Goal: Information Seeking & Learning: Learn about a topic

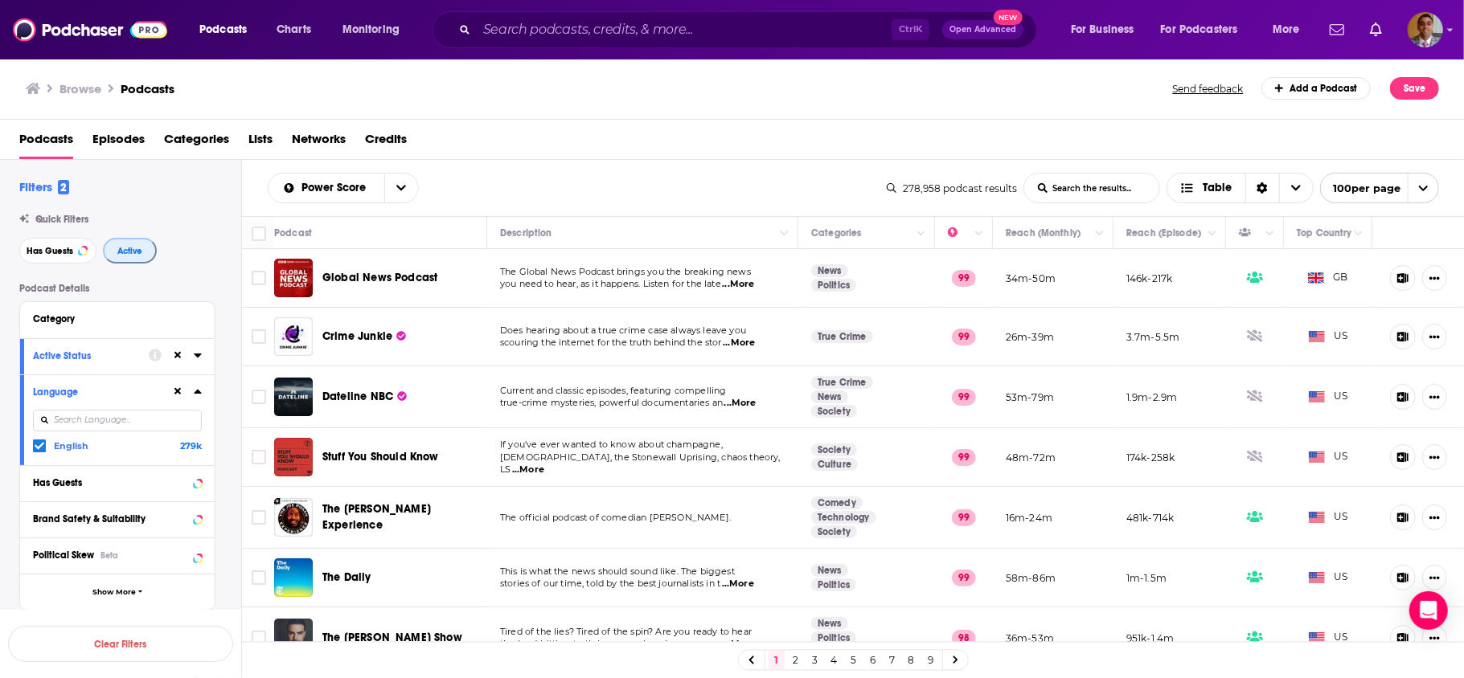
click at [136, 252] on span "Active" at bounding box center [129, 251] width 25 height 9
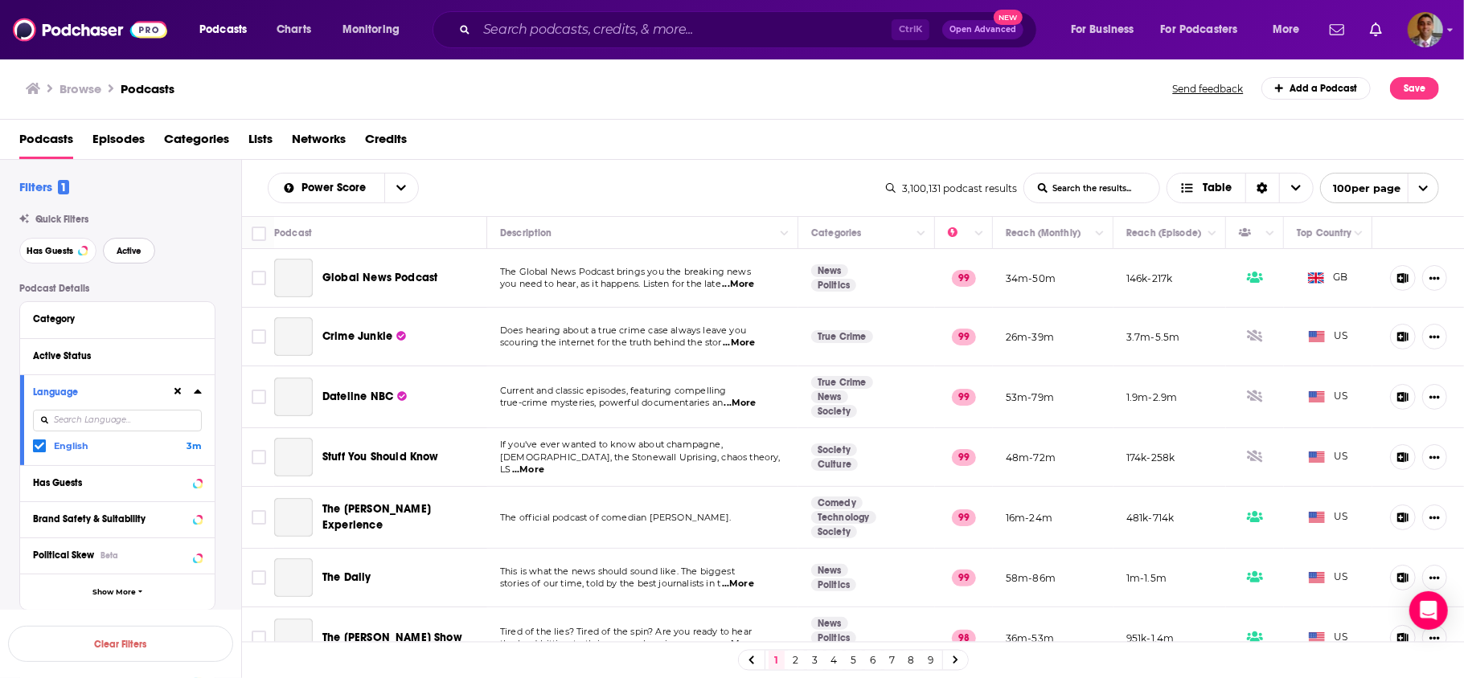
scroll to position [1093, 0]
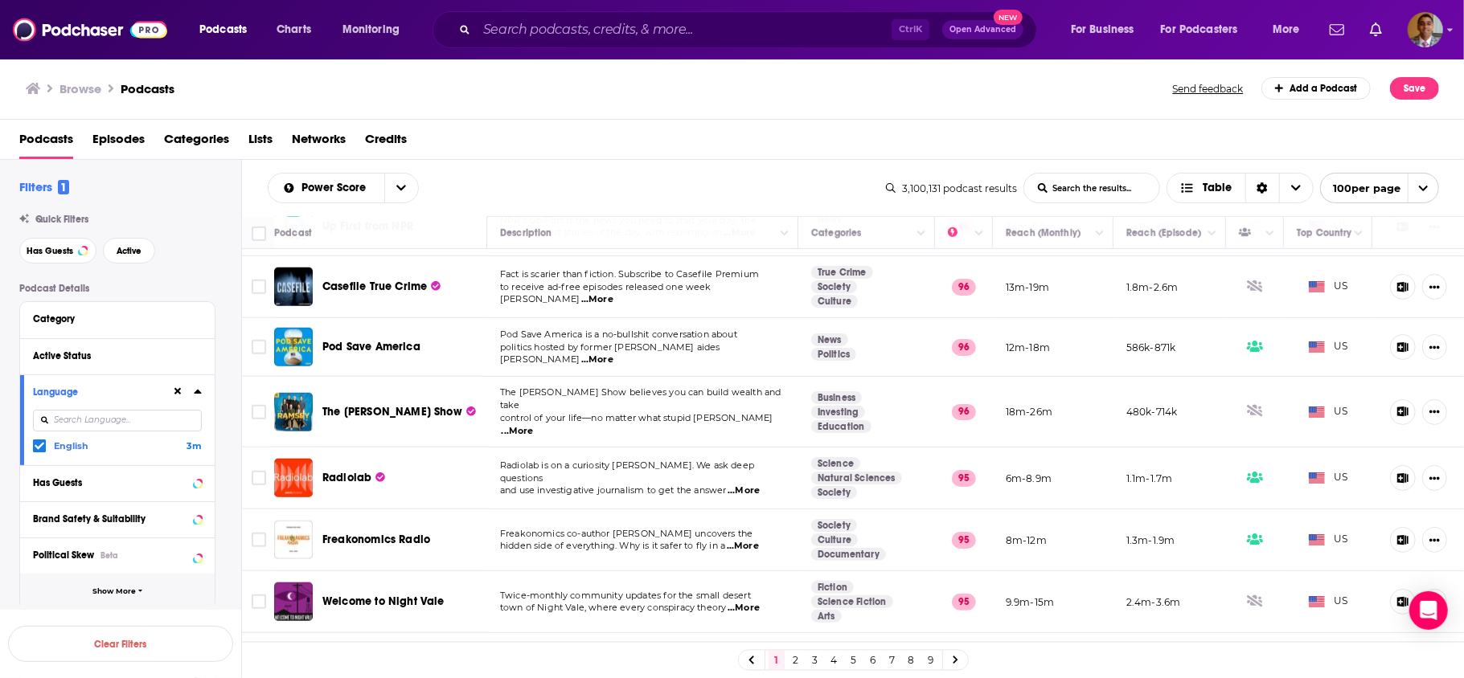
click at [141, 591] on icon "button" at bounding box center [140, 592] width 4 height 2
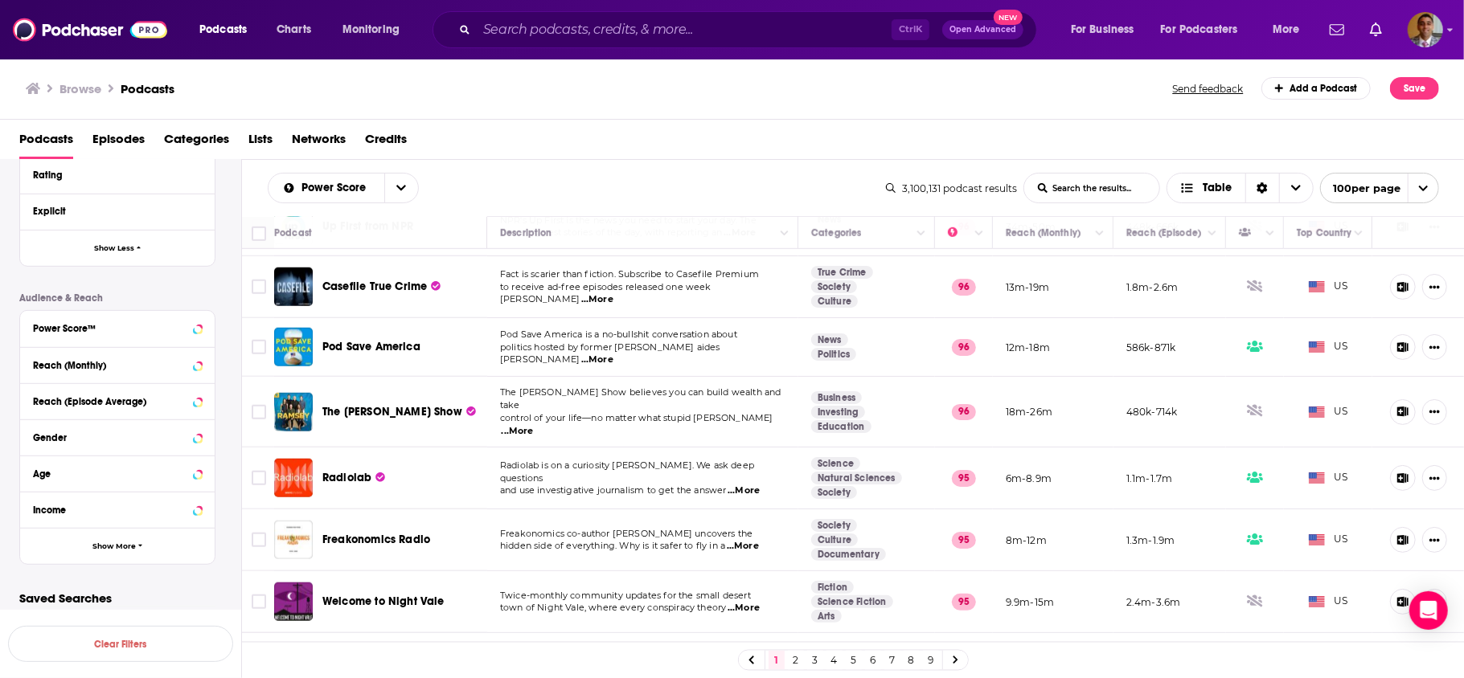
scroll to position [674, 0]
click at [194, 320] on icon at bounding box center [198, 324] width 8 height 13
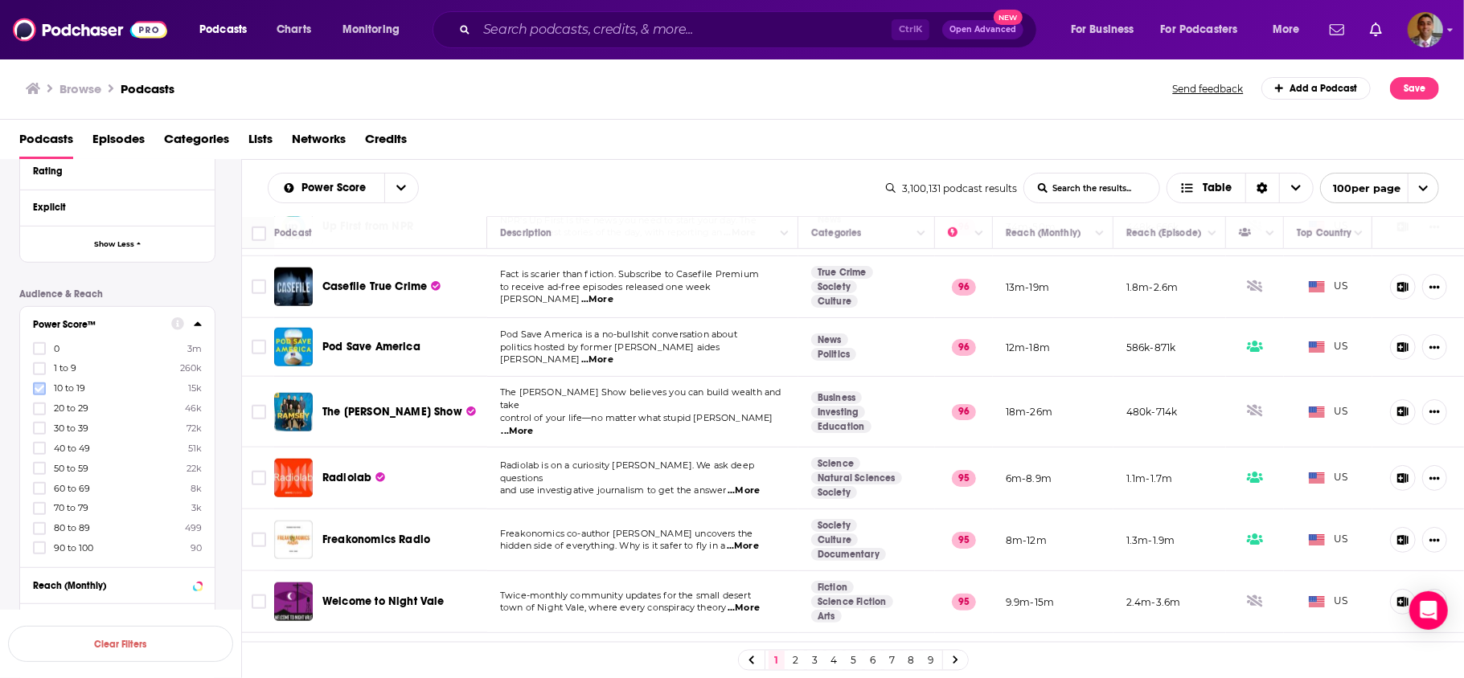
click at [36, 389] on icon at bounding box center [40, 388] width 10 height 7
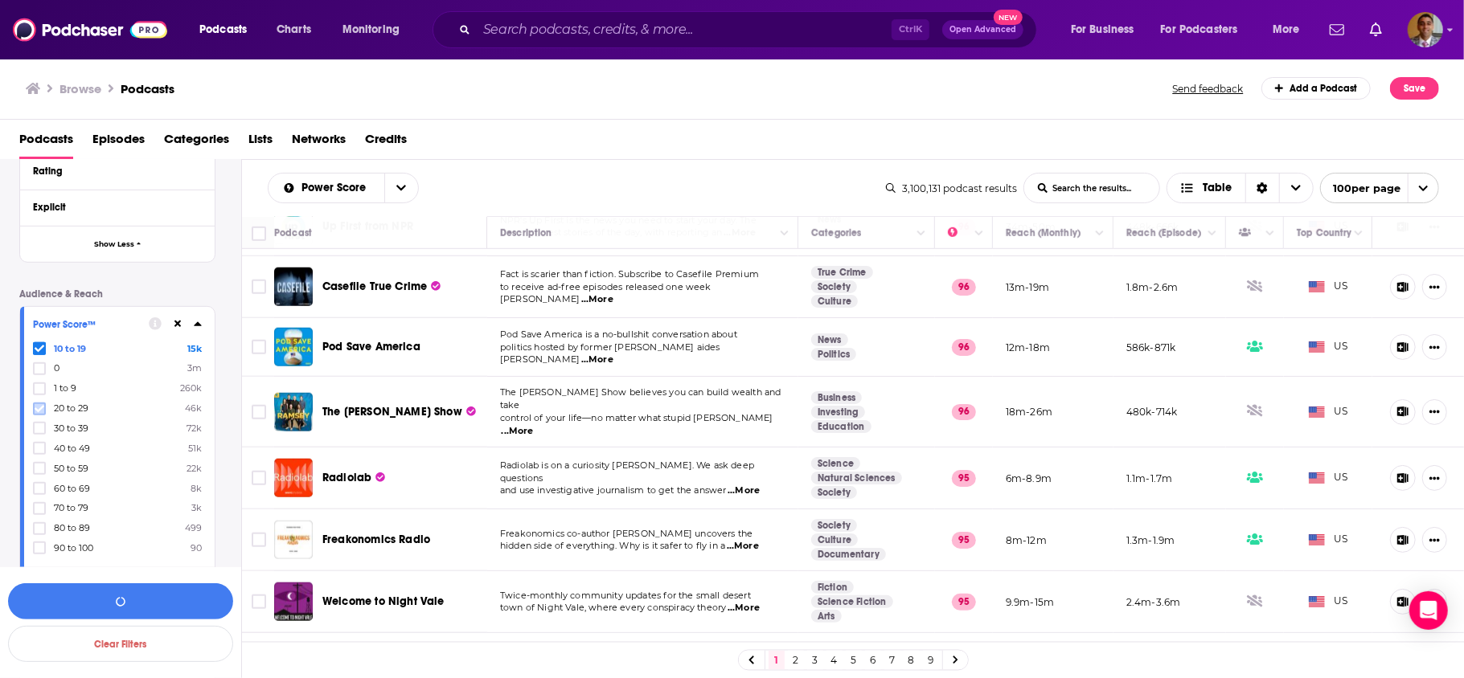
click at [39, 407] on icon at bounding box center [40, 409] width 10 height 10
click at [39, 424] on icon at bounding box center [40, 429] width 10 height 10
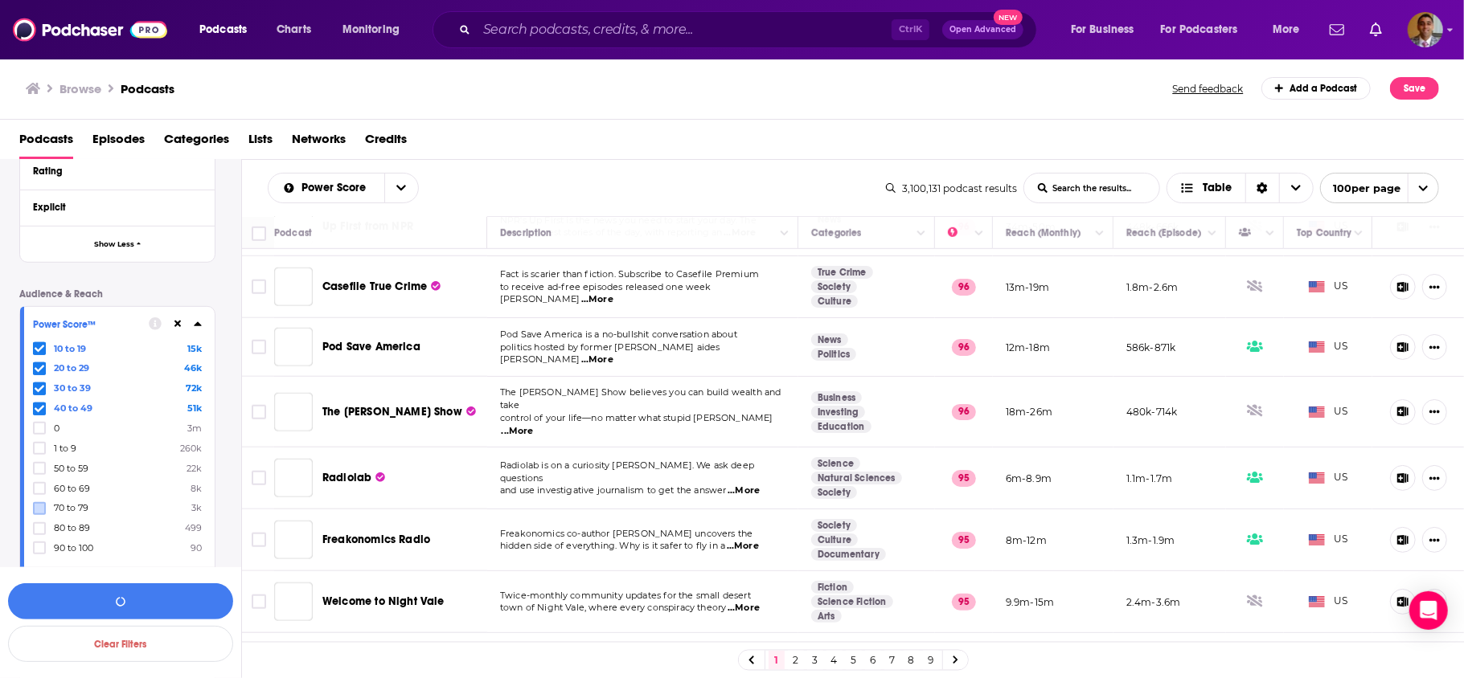
click at [40, 464] on icon at bounding box center [40, 469] width 10 height 10
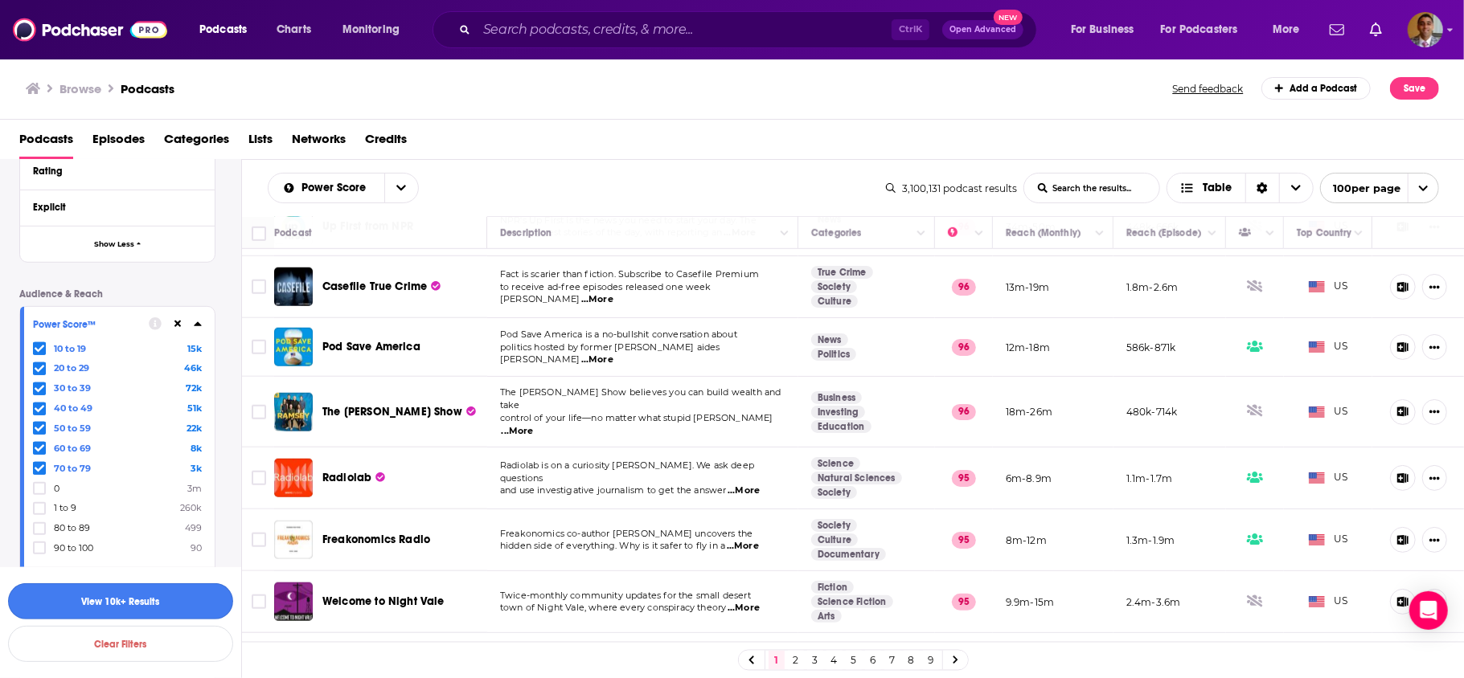
click at [155, 601] on button "View 10k+ Results" at bounding box center [120, 602] width 225 height 36
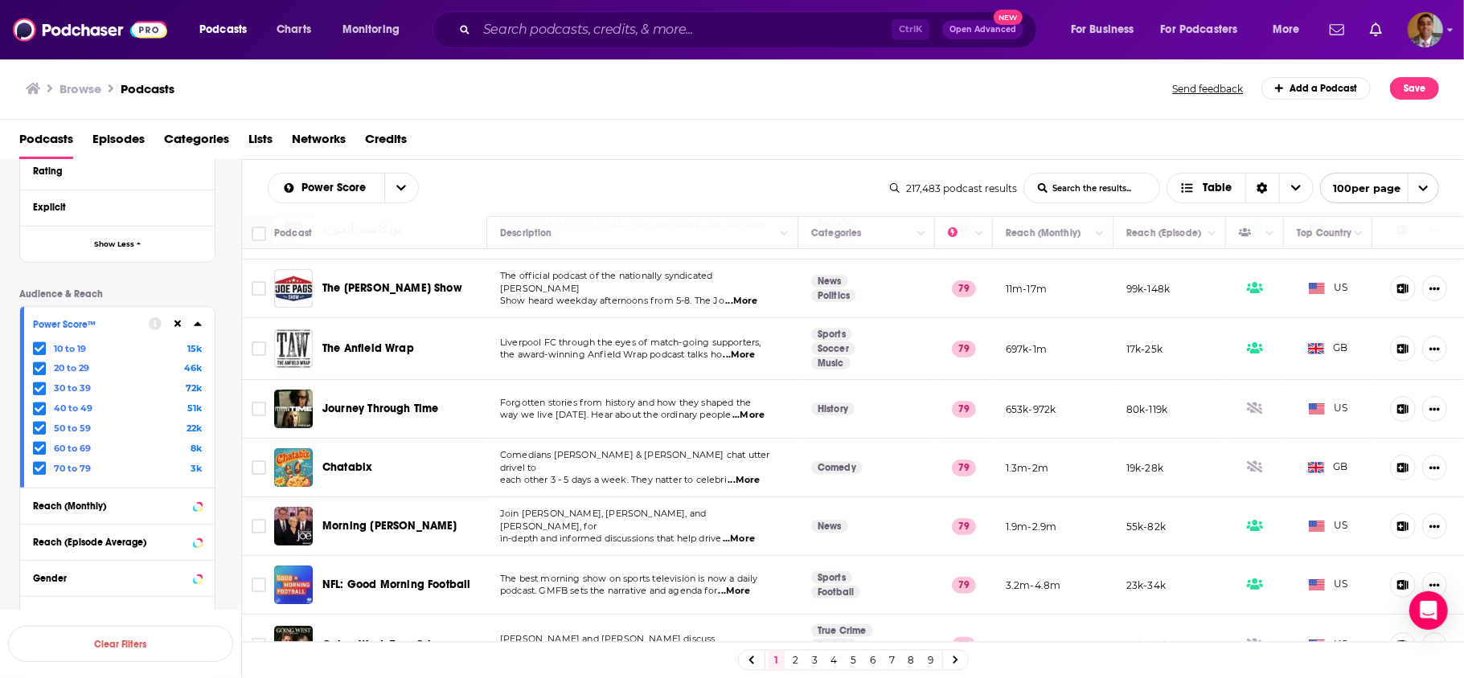
scroll to position [171, 0]
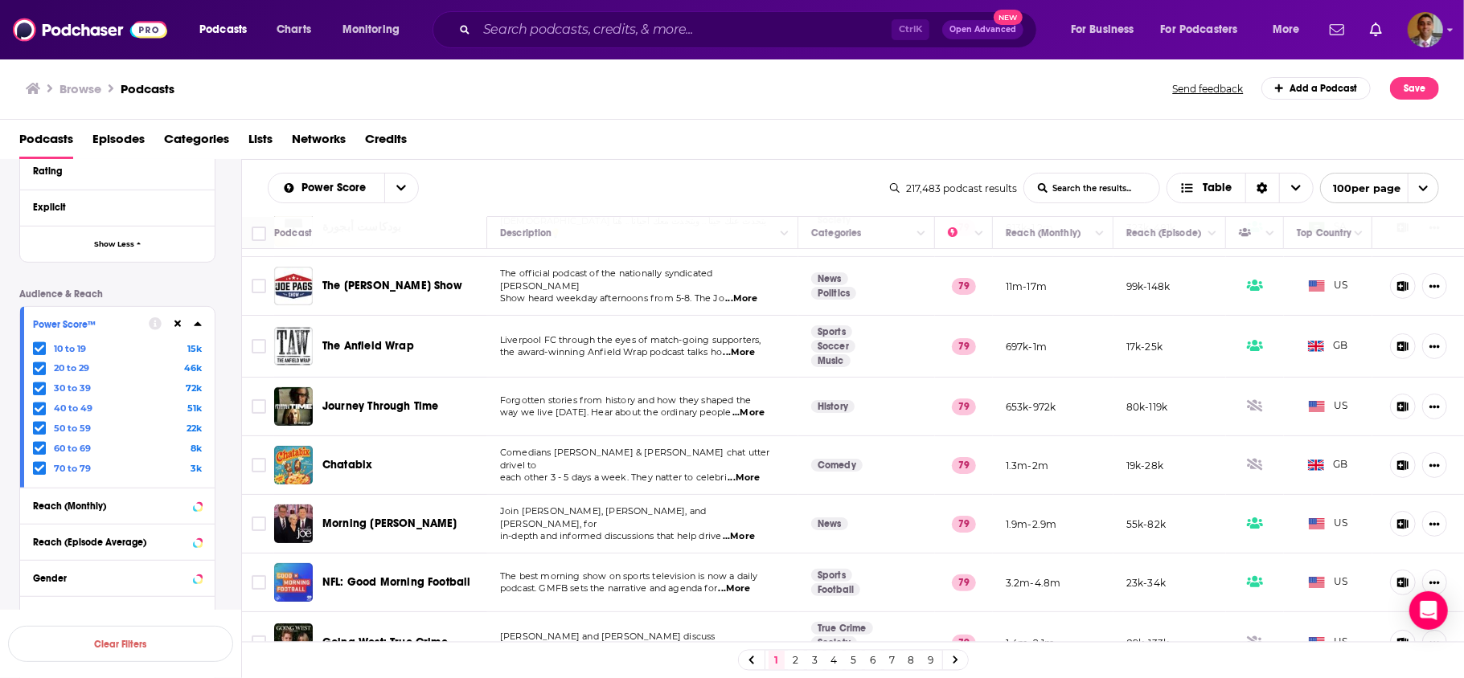
click at [230, 518] on div "Podcast Details Category Active Status Language English 217k Has Guests Brand S…" at bounding box center [130, 157] width 222 height 1096
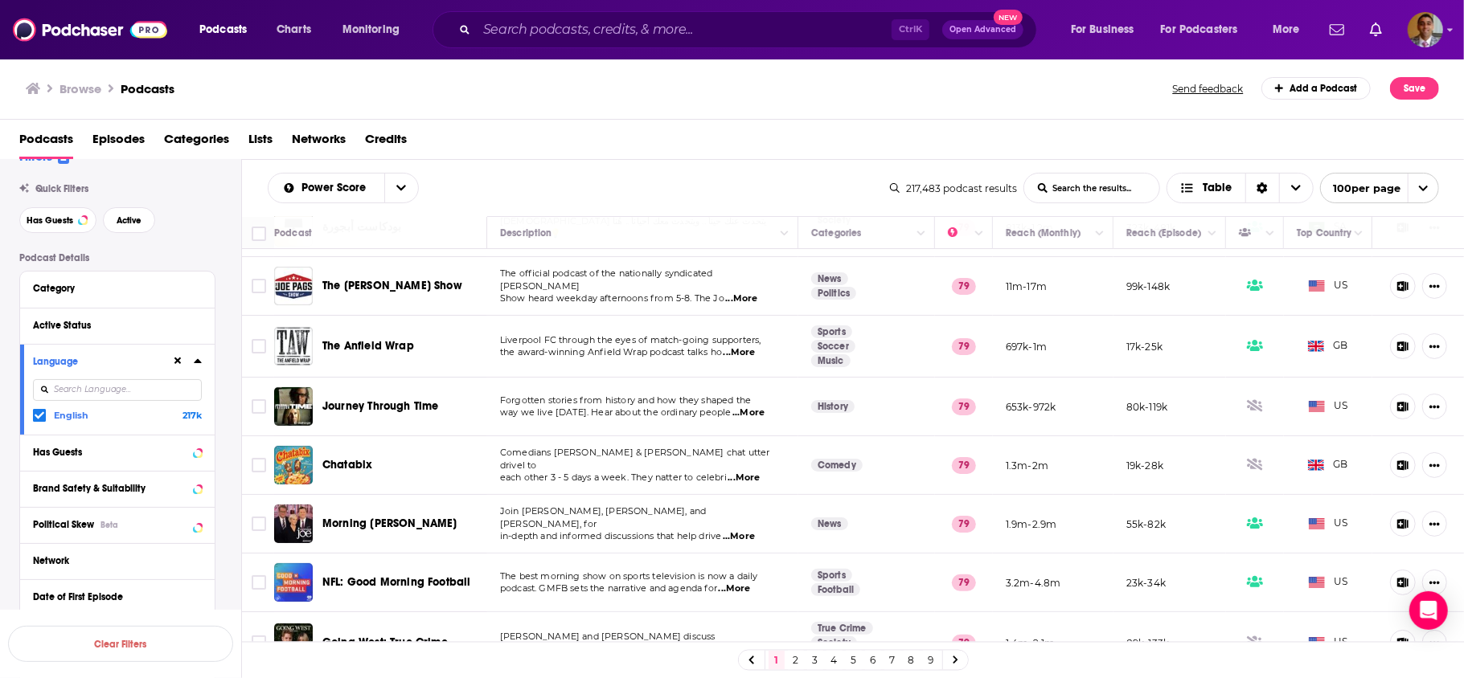
scroll to position [0, 0]
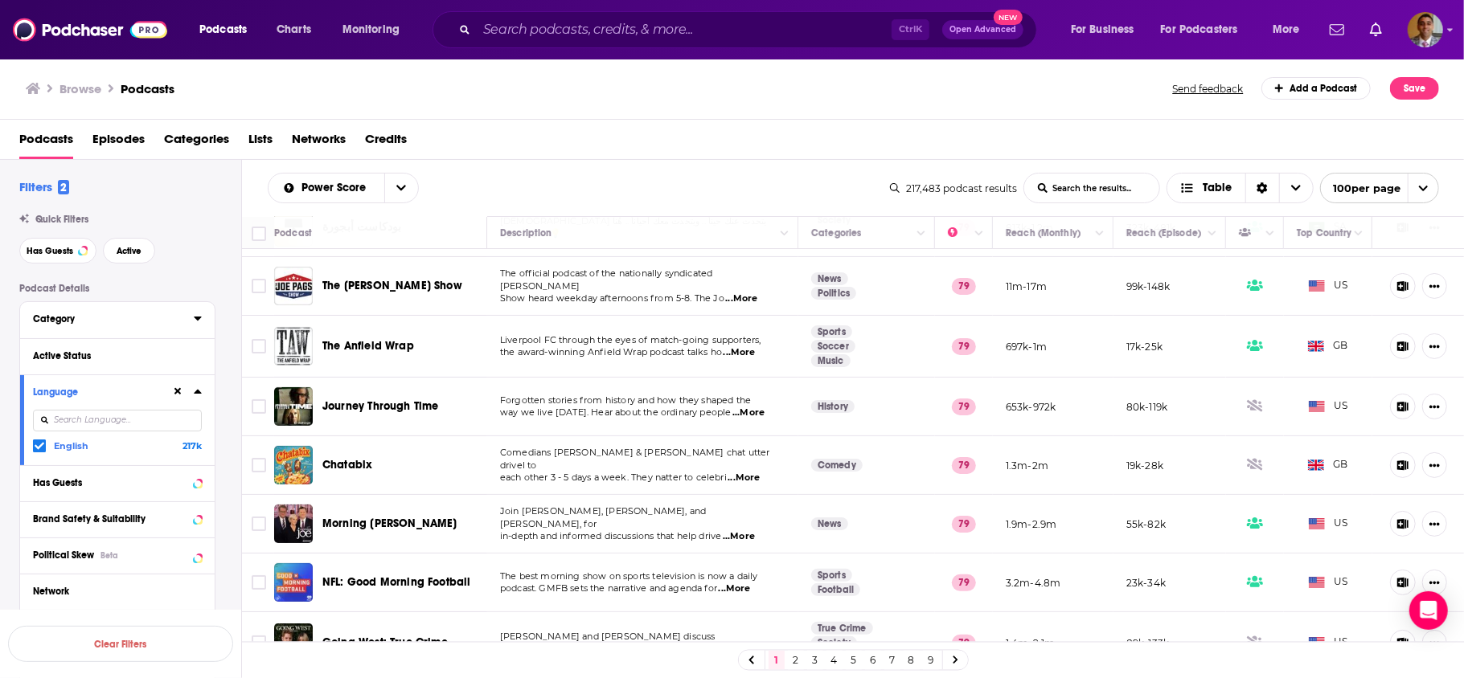
click at [199, 319] on icon at bounding box center [198, 318] width 8 height 13
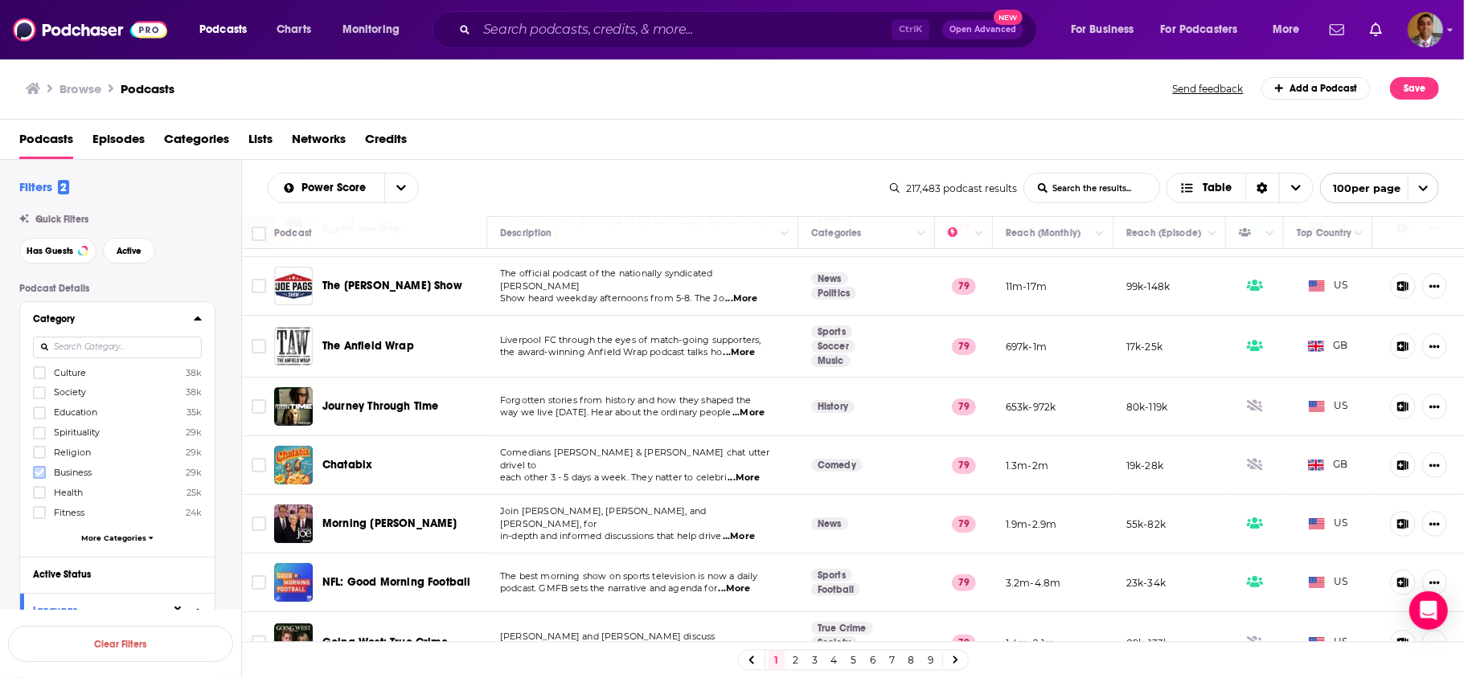
click at [39, 466] on label at bounding box center [39, 472] width 13 height 13
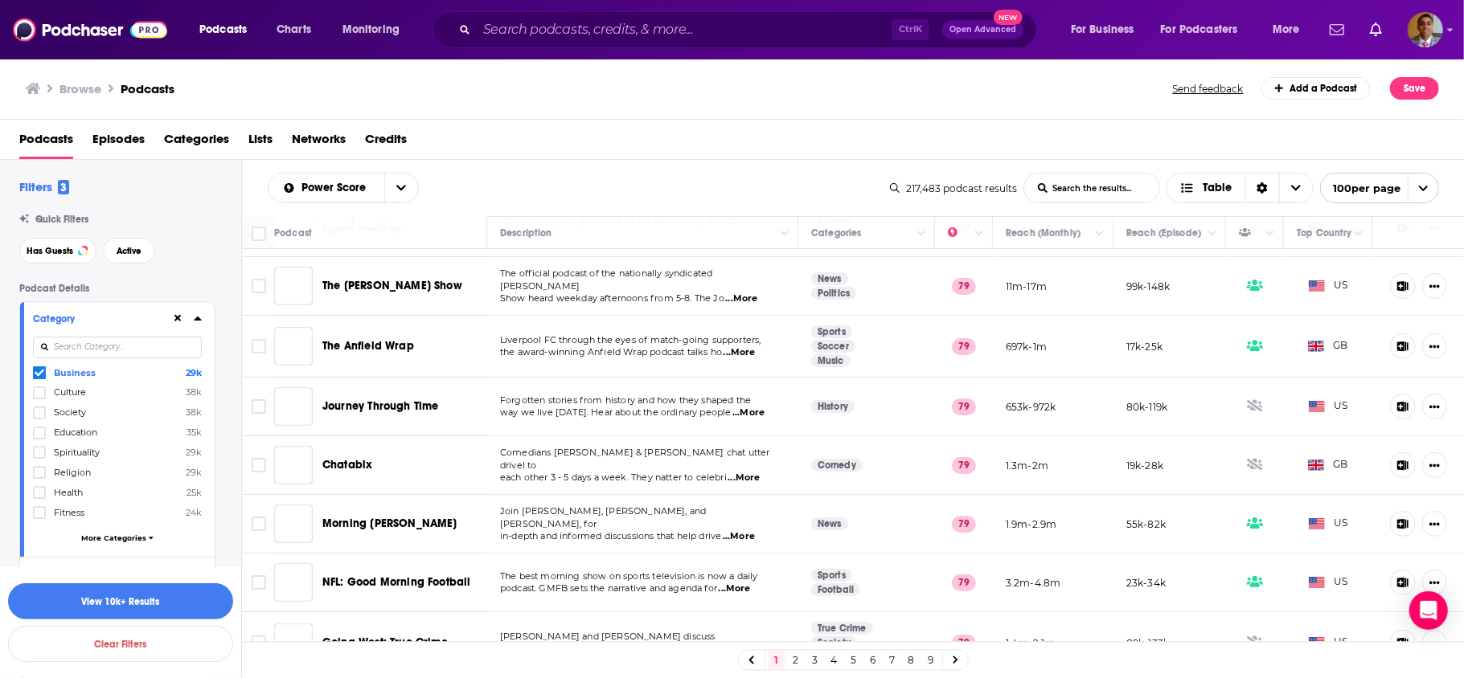
click at [150, 535] on icon at bounding box center [151, 538] width 5 height 7
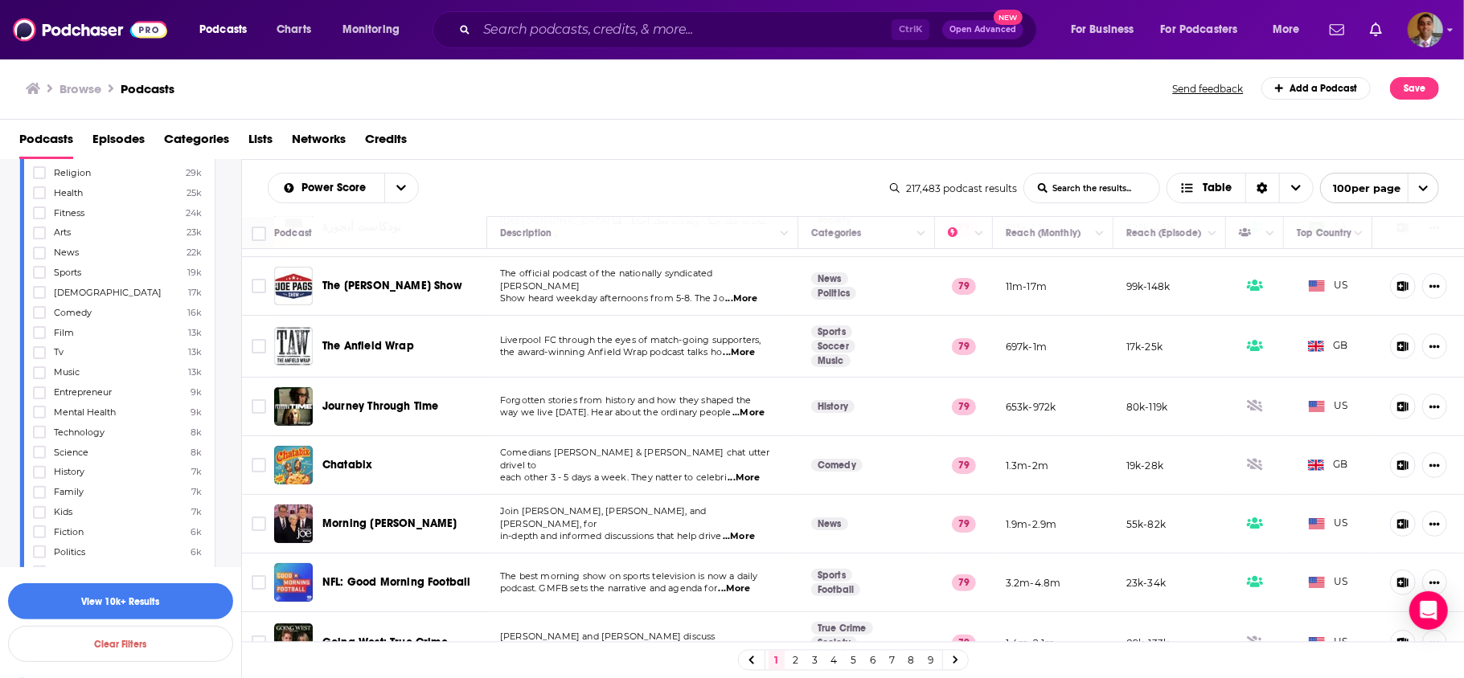
scroll to position [342, 0]
click at [37, 346] on icon at bounding box center [40, 351] width 10 height 10
click at [45, 384] on label at bounding box center [39, 389] width 13 height 13
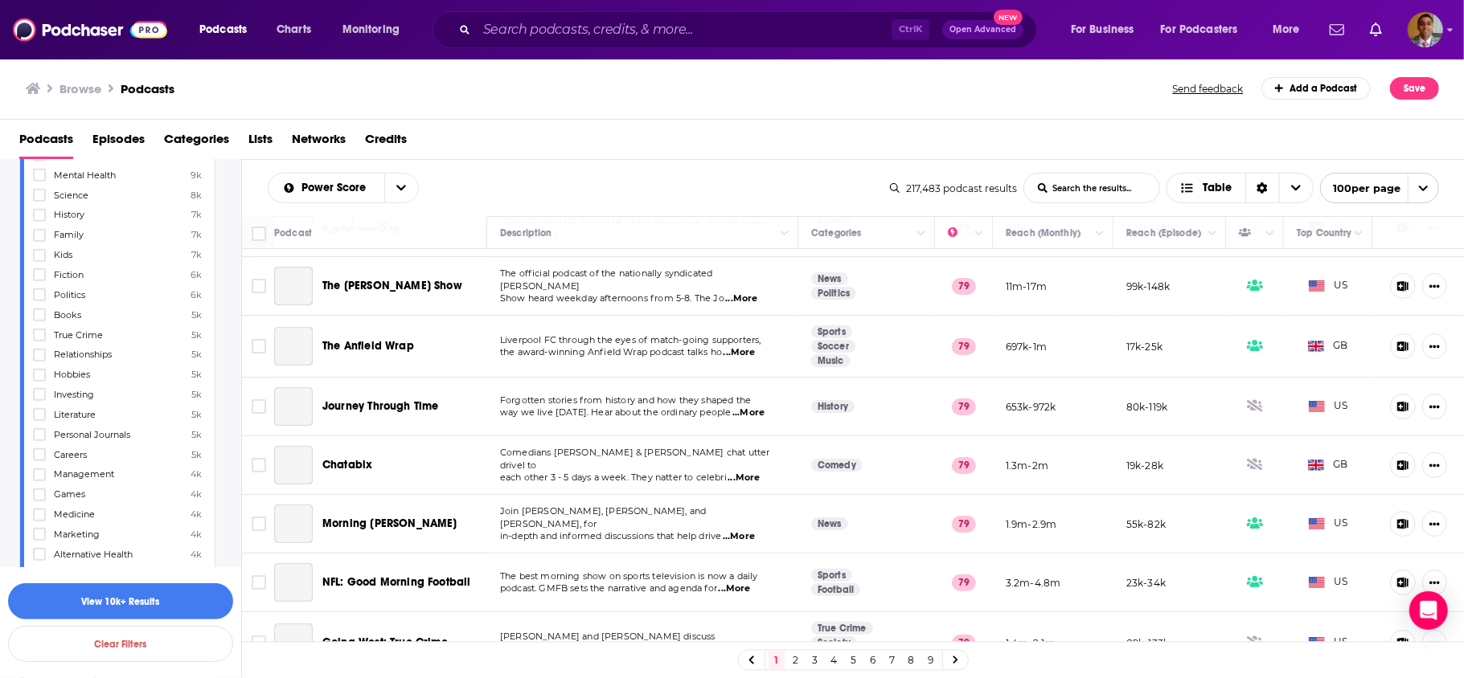
scroll to position [600, 0]
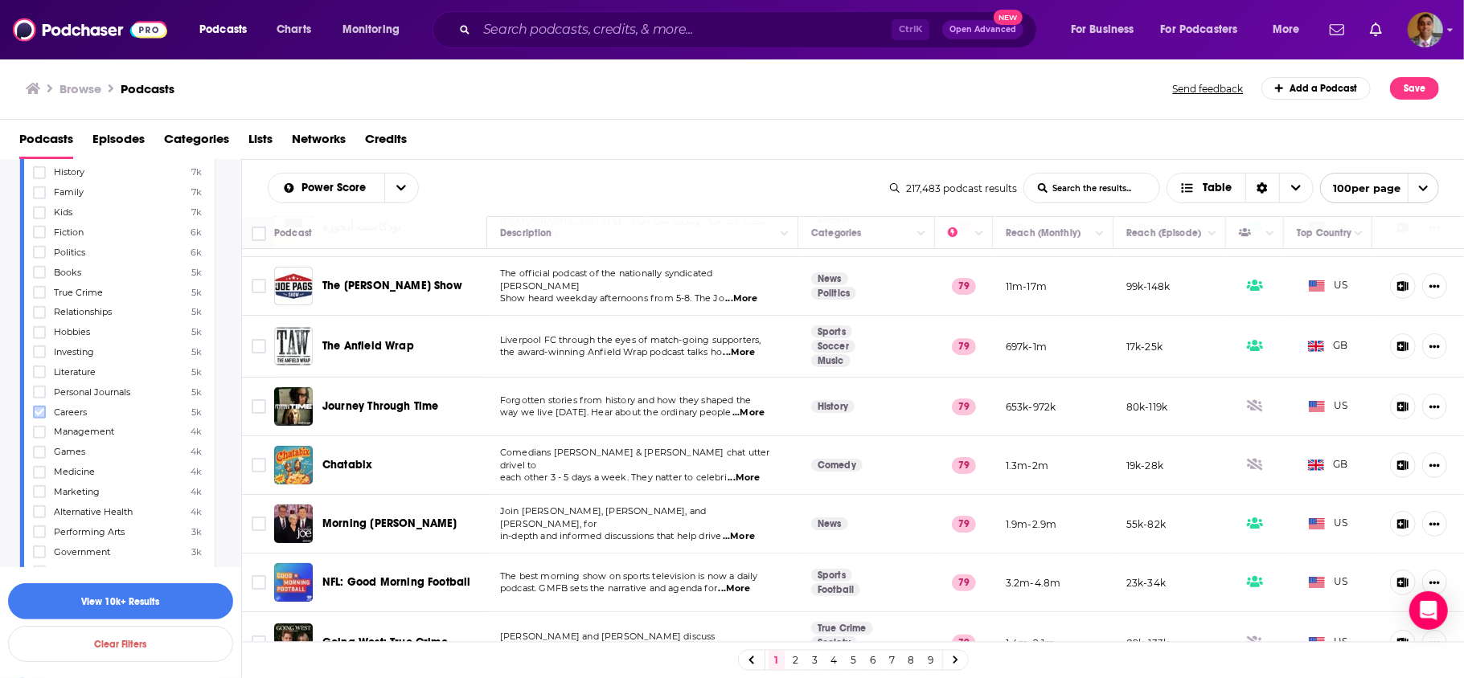
click at [43, 413] on icon at bounding box center [40, 413] width 10 height 10
click at [37, 428] on icon at bounding box center [40, 433] width 10 height 10
click at [42, 405] on icon at bounding box center [40, 406] width 10 height 7
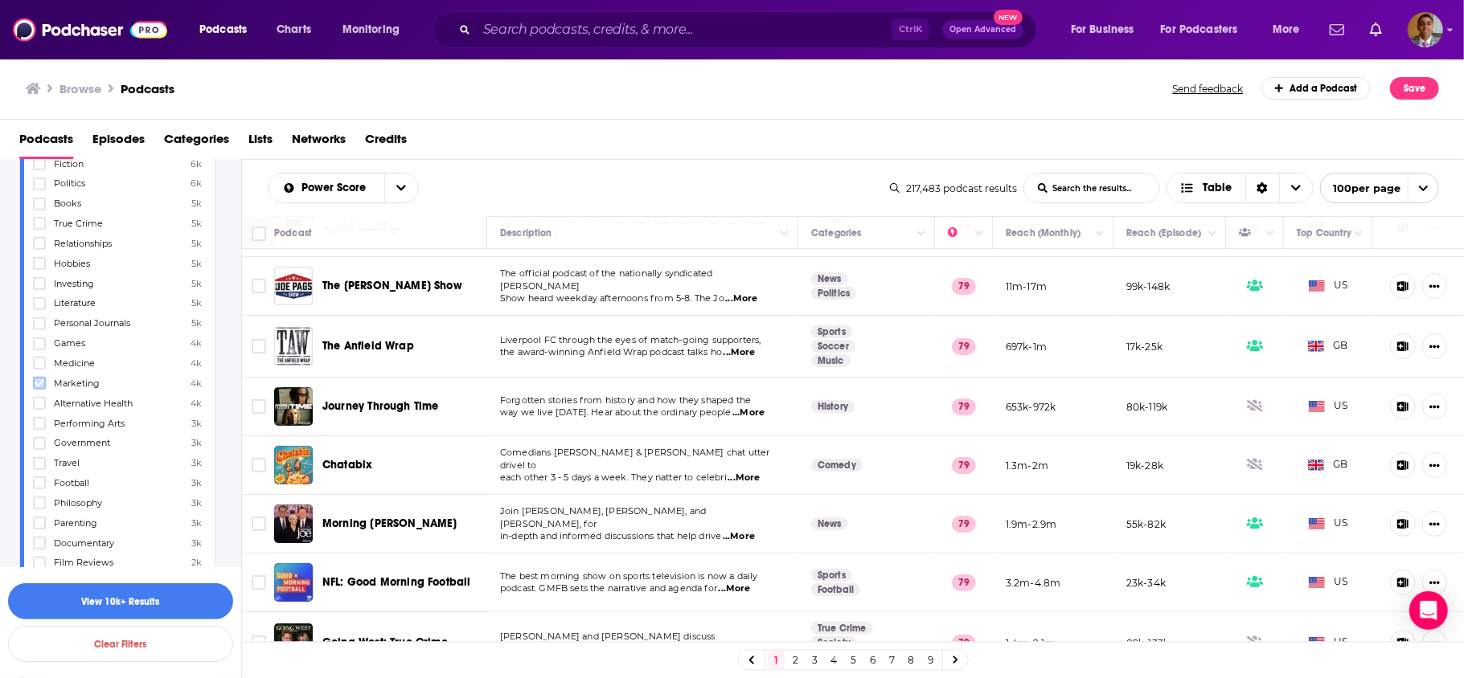
click at [35, 380] on icon at bounding box center [40, 384] width 10 height 10
click at [42, 303] on icon at bounding box center [40, 304] width 10 height 10
click at [40, 272] on icon at bounding box center [40, 275] width 10 height 10
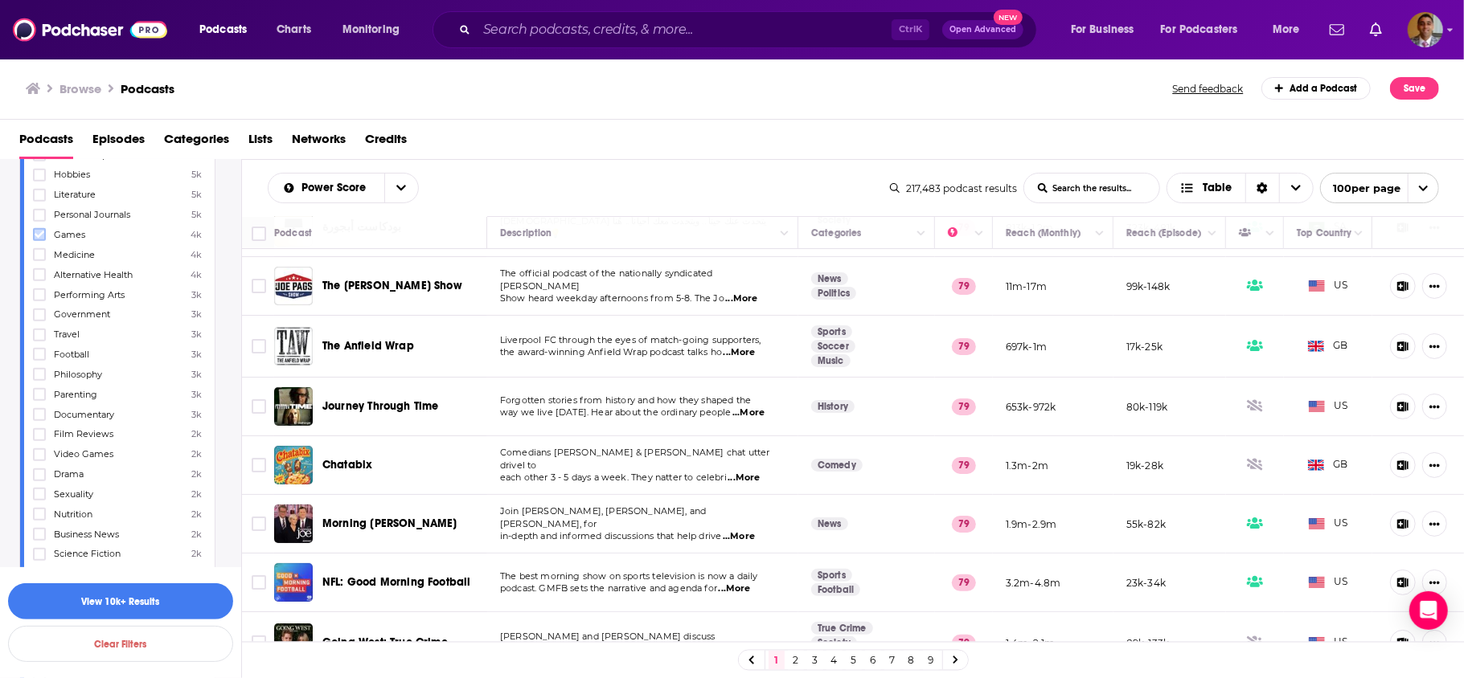
click at [40, 235] on icon at bounding box center [40, 235] width 10 height 7
click at [37, 450] on icon at bounding box center [40, 455] width 10 height 10
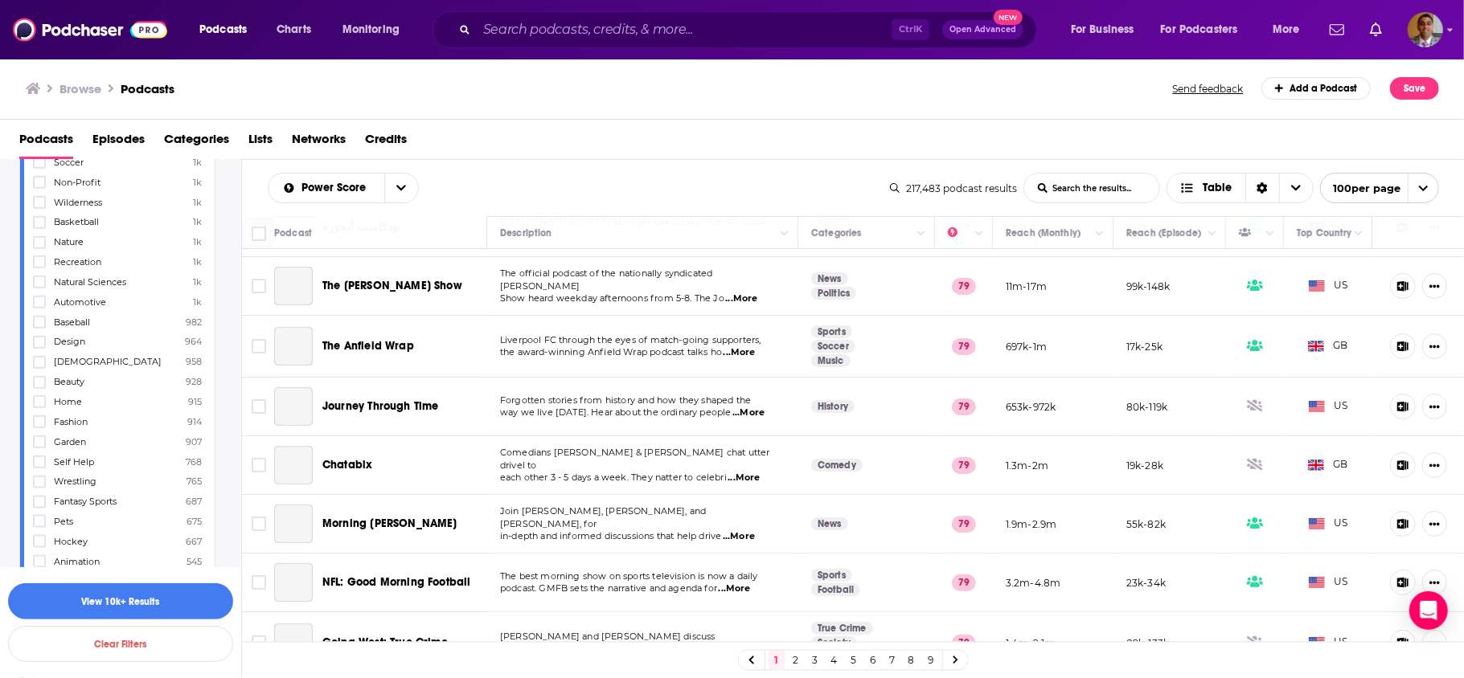
scroll to position [1371, 0]
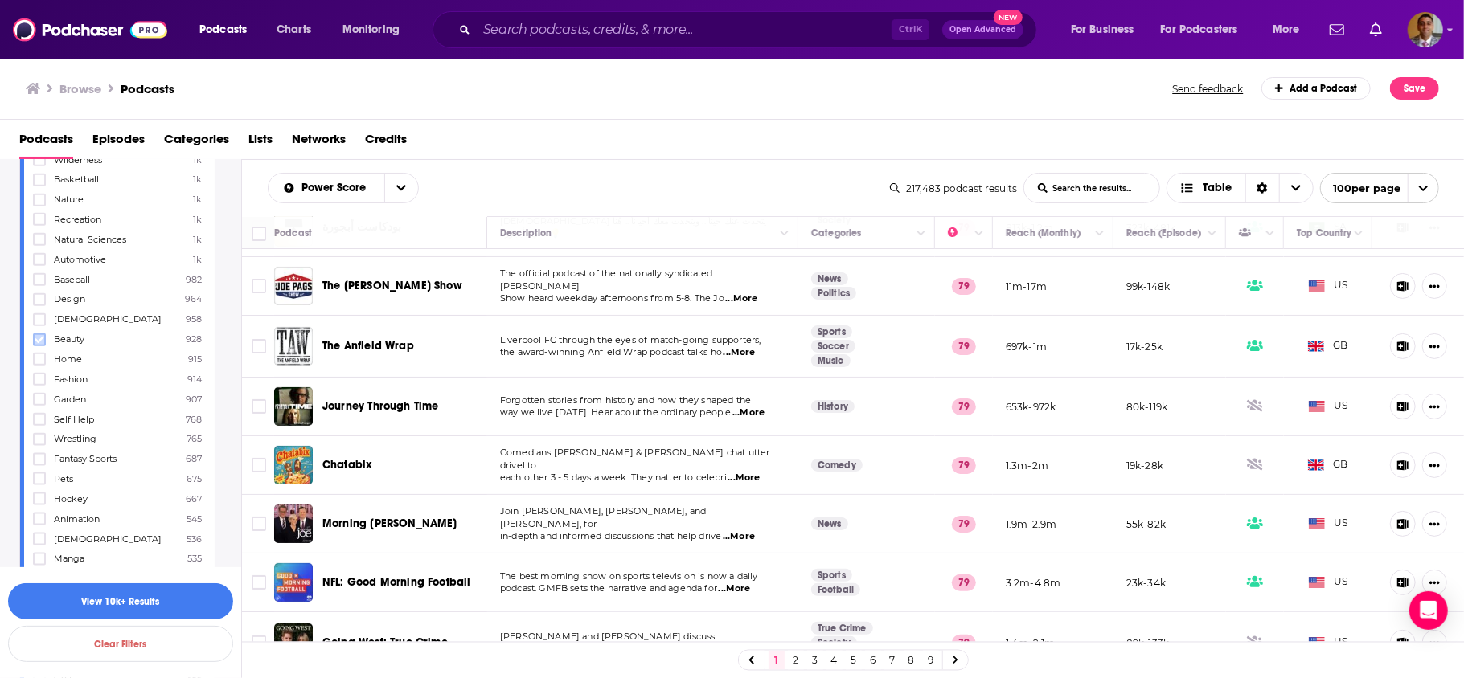
click at [42, 338] on icon at bounding box center [40, 339] width 10 height 7
click at [37, 377] on icon at bounding box center [40, 380] width 10 height 10
click at [39, 338] on icon at bounding box center [40, 340] width 10 height 10
click at [42, 363] on icon at bounding box center [40, 364] width 10 height 7
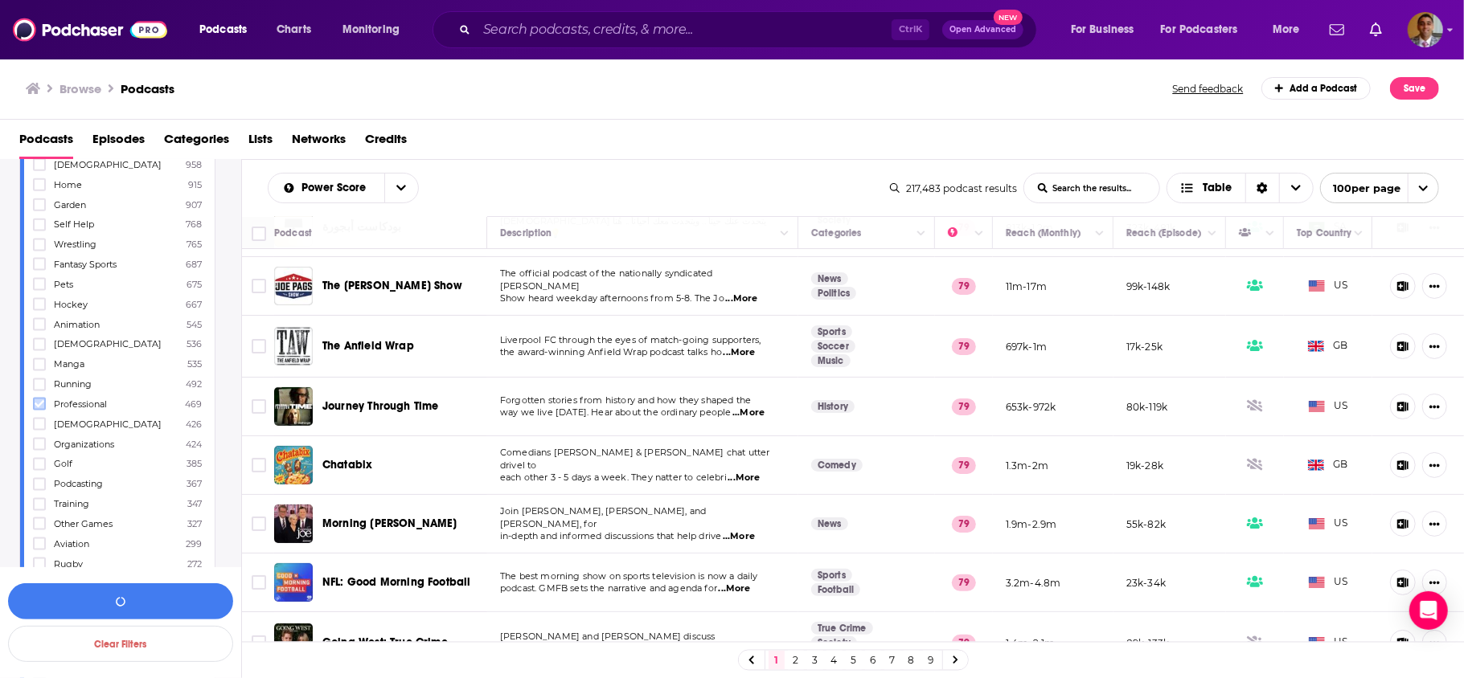
click at [40, 405] on icon at bounding box center [40, 404] width 10 height 7
click at [37, 201] on icon at bounding box center [40, 204] width 10 height 10
drag, startPoint x: 39, startPoint y: 245, endPoint x: 95, endPoint y: 332, distance: 103.0
click at [40, 245] on icon at bounding box center [40, 244] width 10 height 10
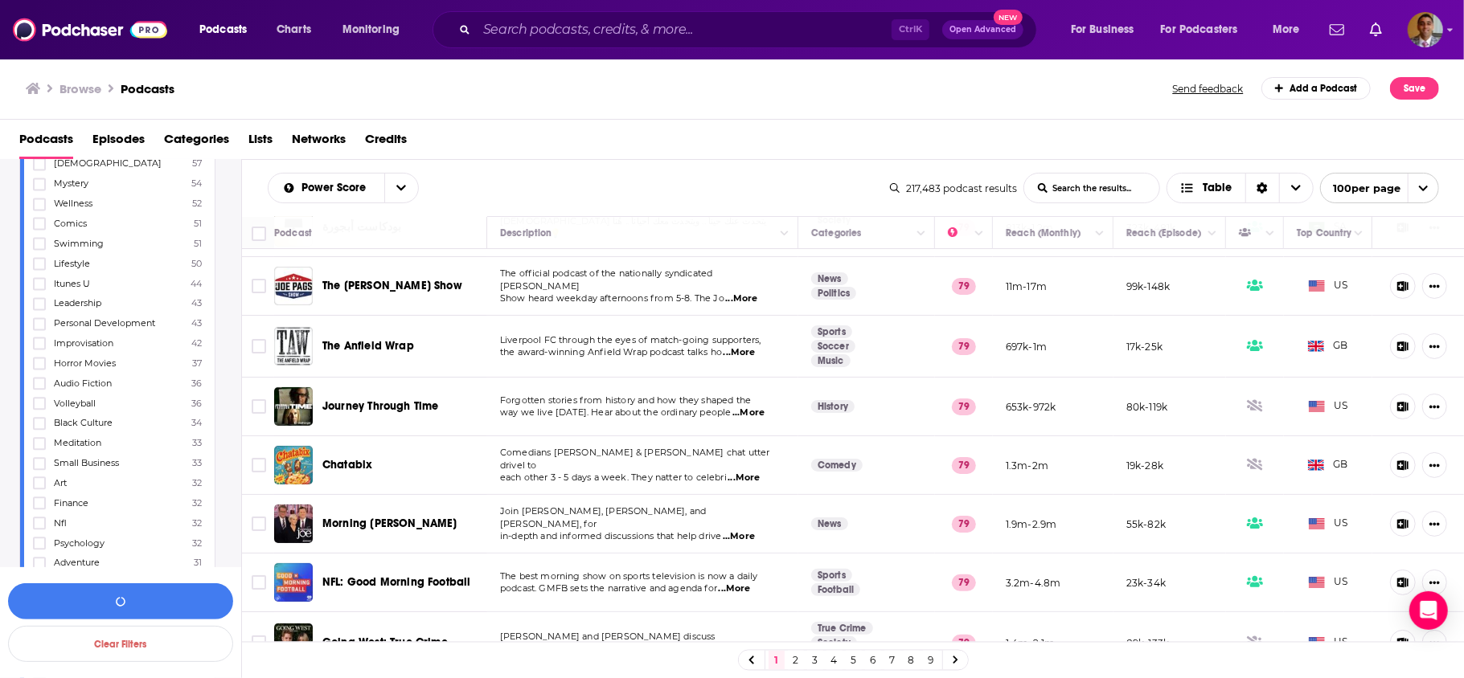
scroll to position [2529, 0]
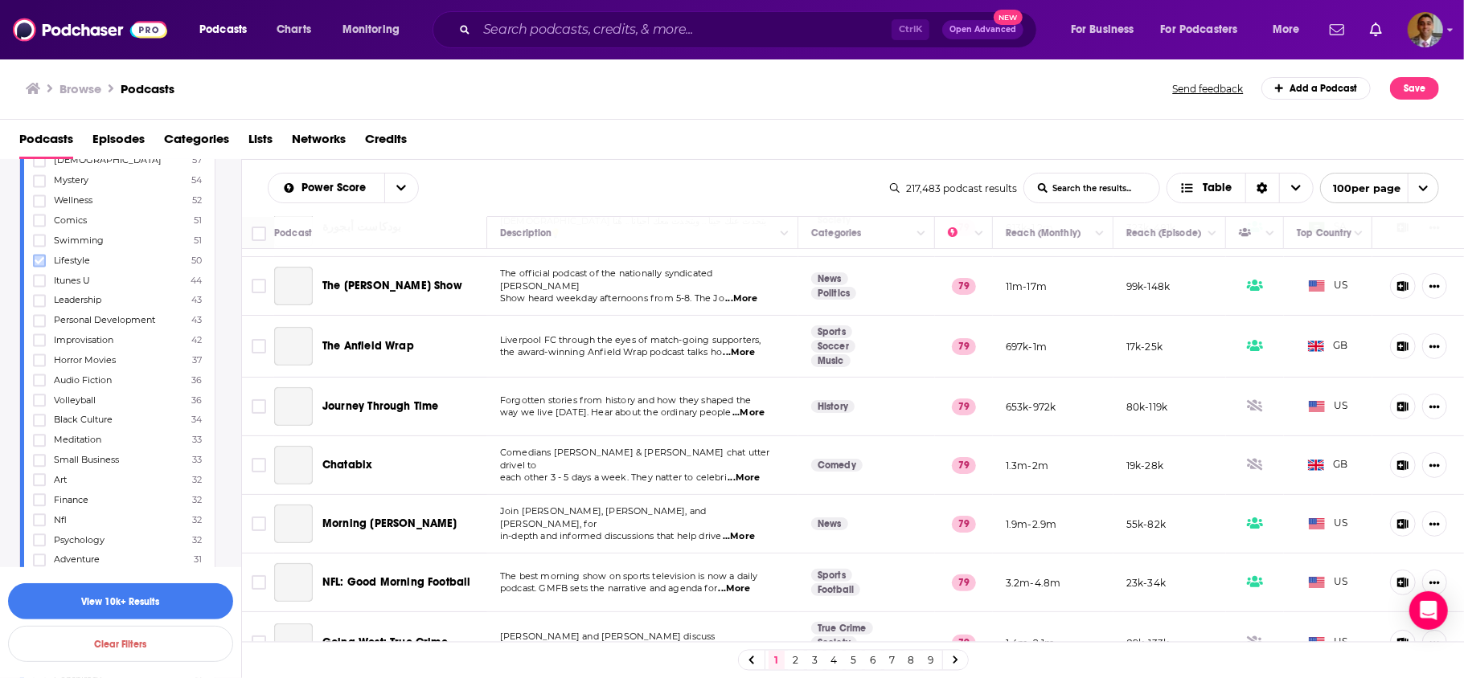
click at [39, 261] on icon at bounding box center [40, 260] width 10 height 7
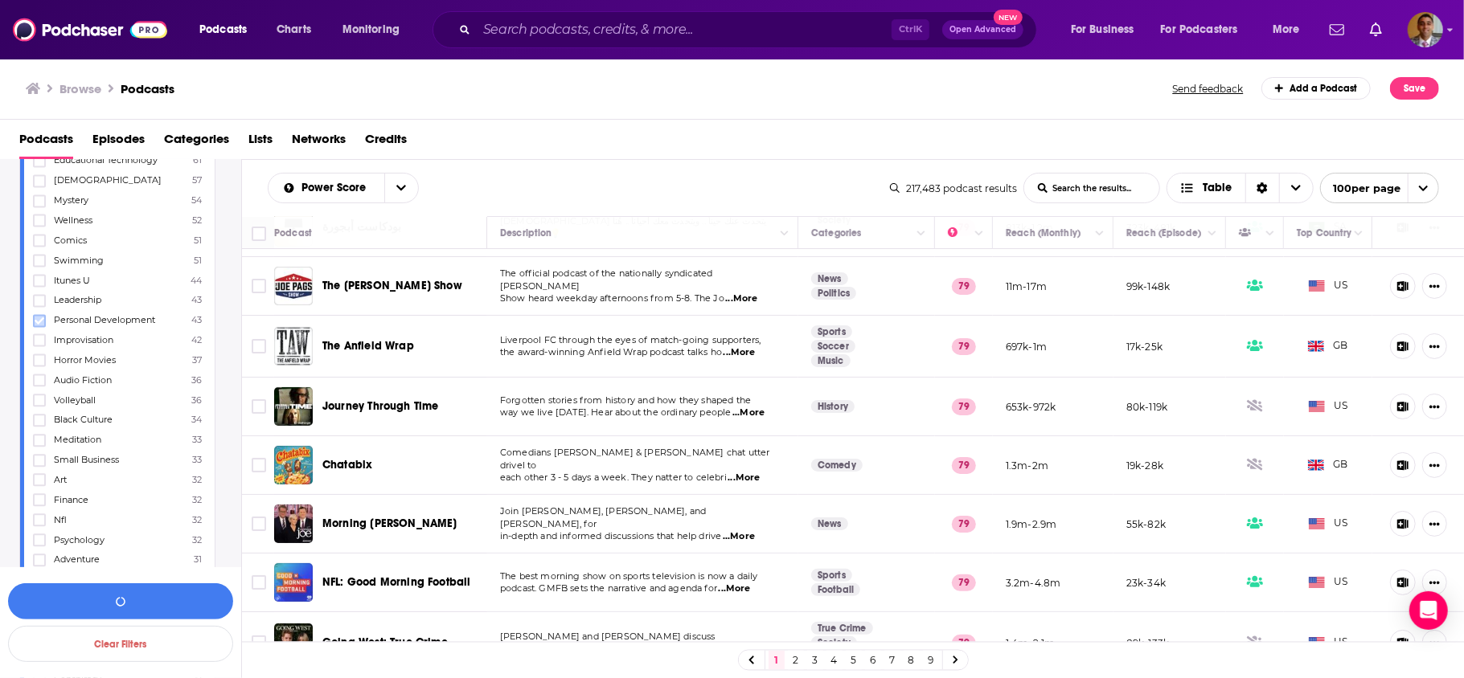
click at [35, 318] on icon at bounding box center [40, 321] width 10 height 10
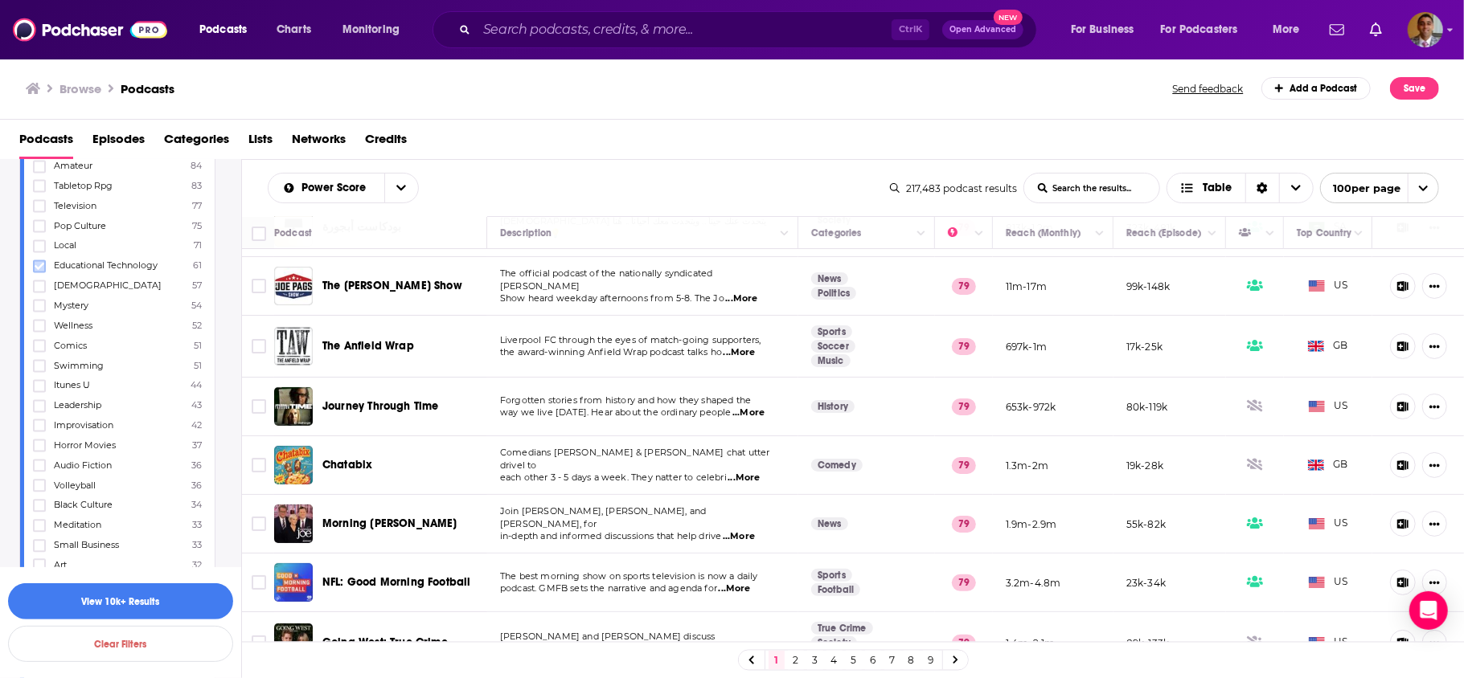
click at [39, 268] on icon at bounding box center [40, 265] width 10 height 7
click at [43, 405] on icon at bounding box center [40, 405] width 10 height 7
click at [43, 329] on icon at bounding box center [40, 331] width 10 height 7
click at [40, 374] on icon at bounding box center [40, 372] width 10 height 10
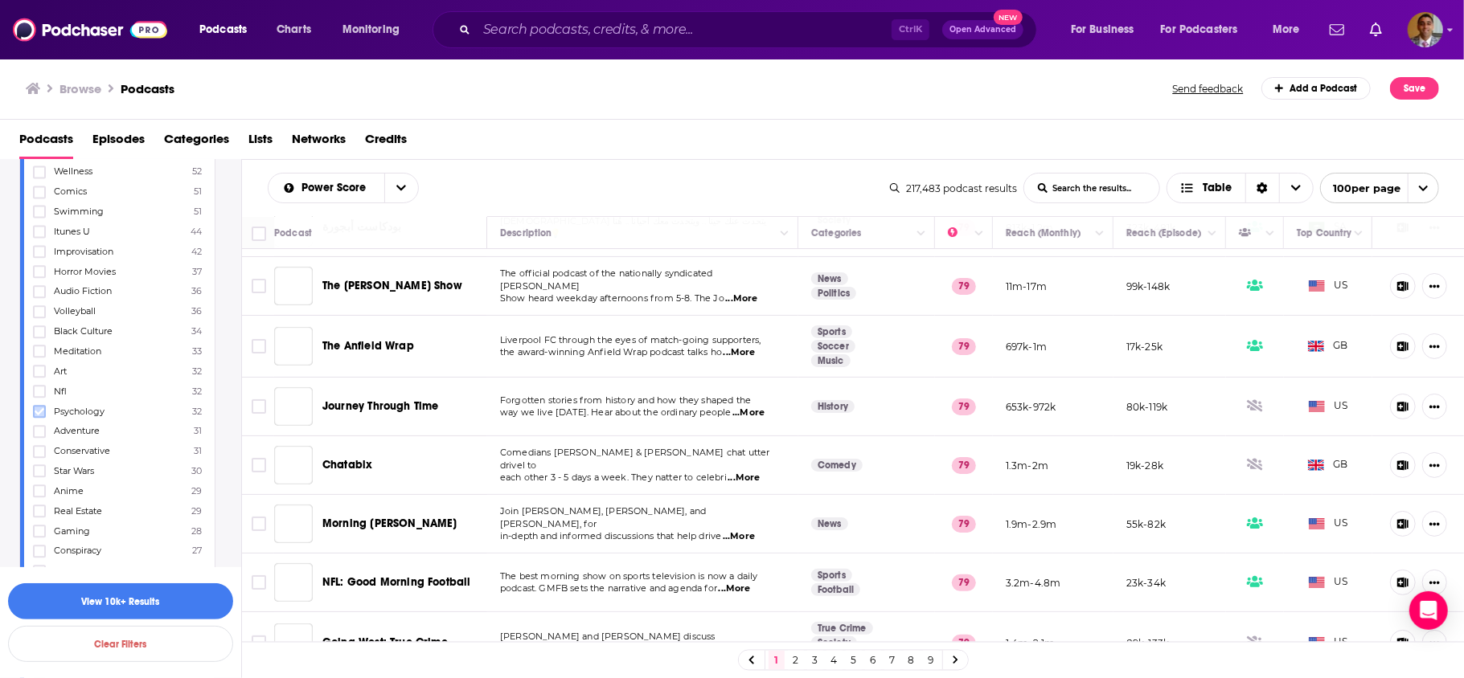
click at [39, 412] on icon at bounding box center [40, 411] width 10 height 7
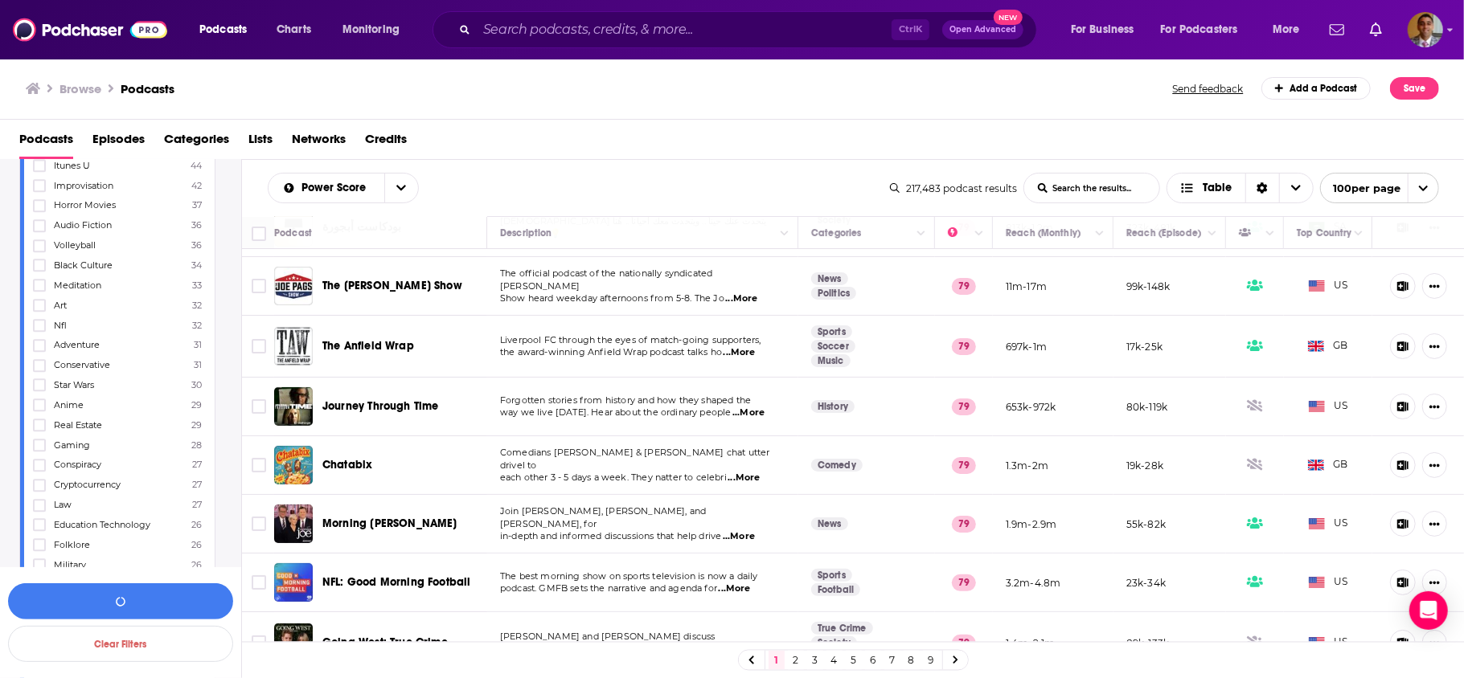
scroll to position [2786, 0]
click at [39, 379] on icon at bounding box center [40, 383] width 10 height 10
click at [40, 400] on icon at bounding box center [40, 403] width 10 height 10
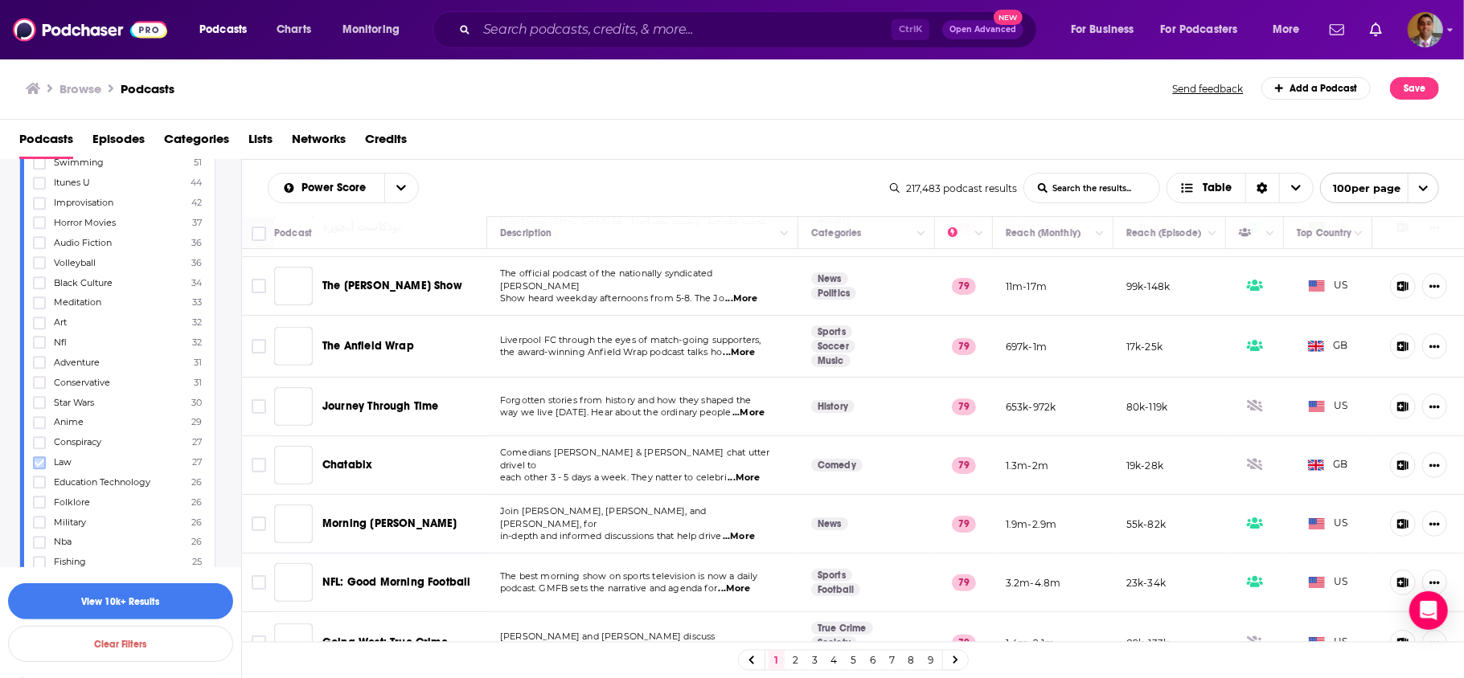
click at [40, 458] on icon at bounding box center [40, 463] width 10 height 10
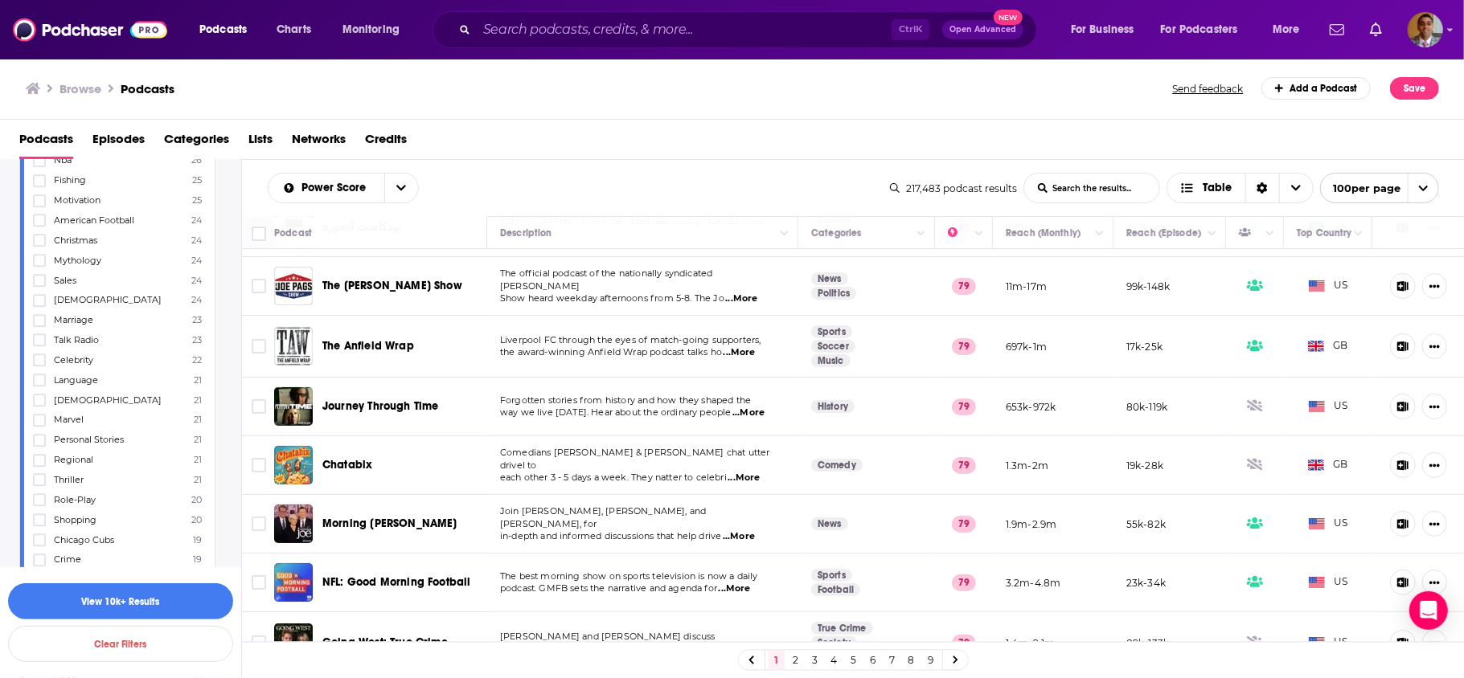
scroll to position [3172, 0]
click at [36, 278] on icon at bounding box center [40, 277] width 10 height 10
click at [35, 246] on icon at bounding box center [40, 244] width 10 height 10
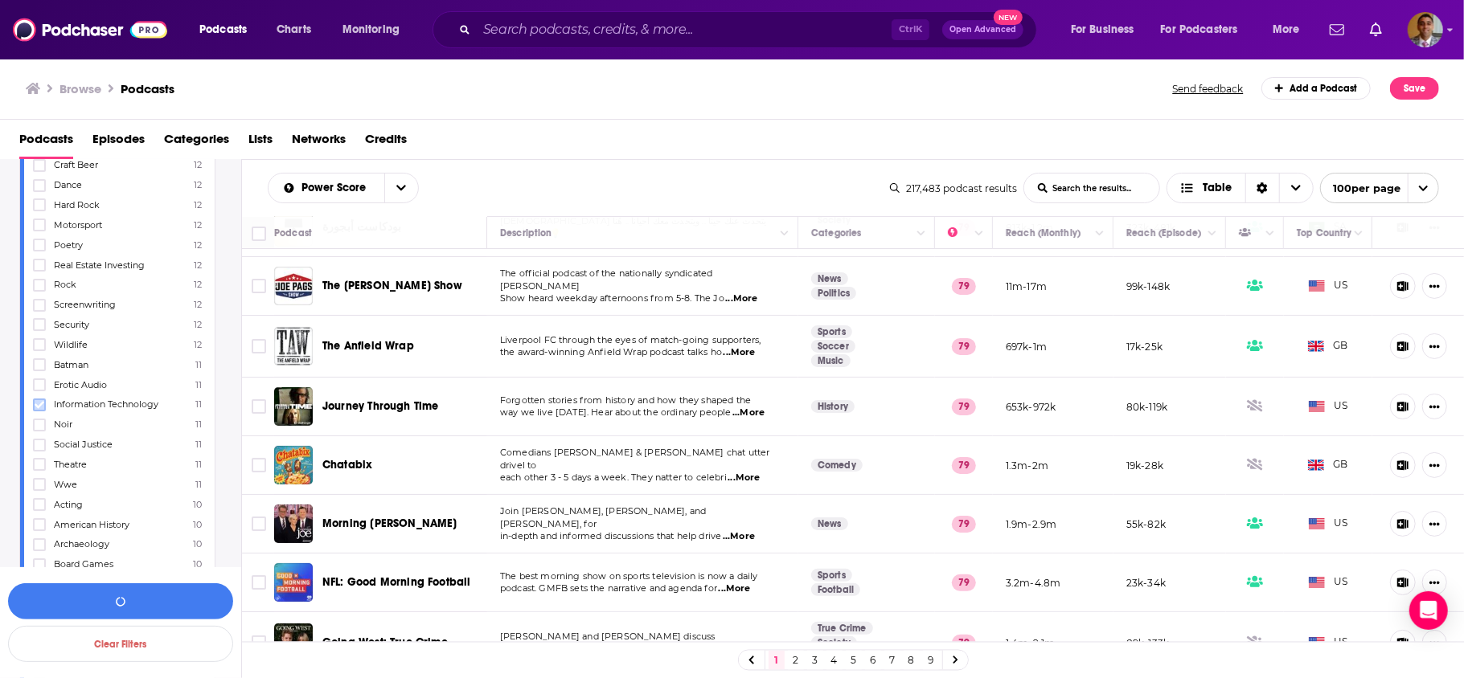
click at [35, 400] on icon at bounding box center [40, 405] width 10 height 10
drag, startPoint x: 40, startPoint y: 270, endPoint x: 225, endPoint y: 528, distance: 317.4
click at [39, 281] on icon at bounding box center [40, 286] width 10 height 10
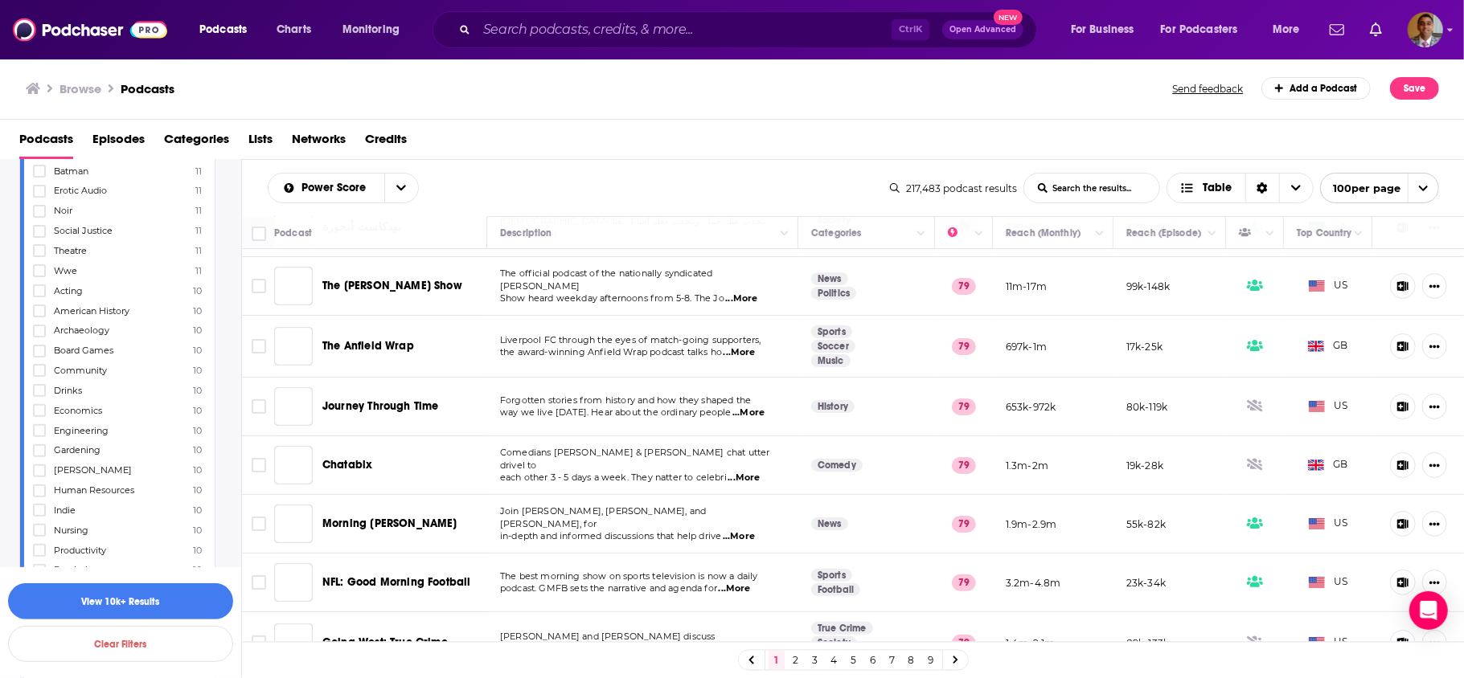
scroll to position [4802, 0]
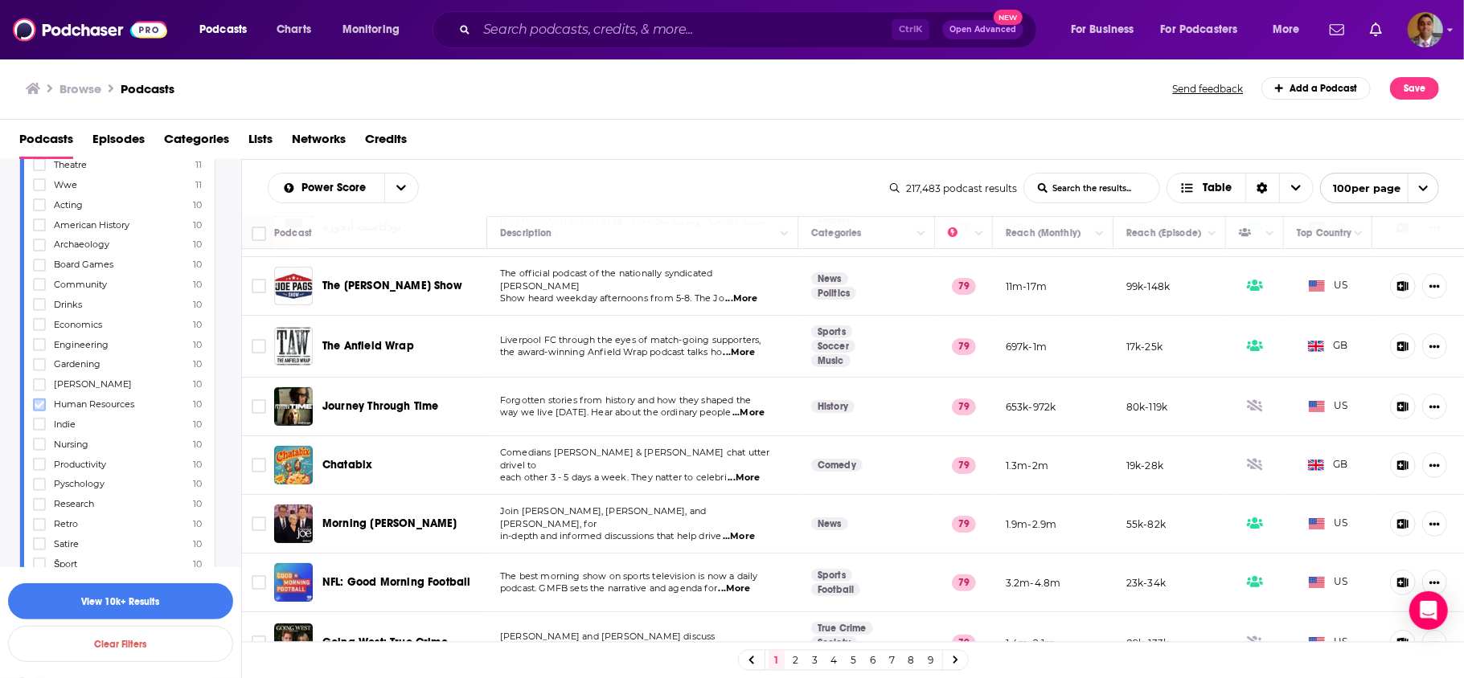
click at [43, 400] on icon at bounding box center [40, 405] width 10 height 10
click at [39, 417] on icon at bounding box center [40, 422] width 10 height 10
click at [35, 258] on icon at bounding box center [40, 263] width 10 height 10
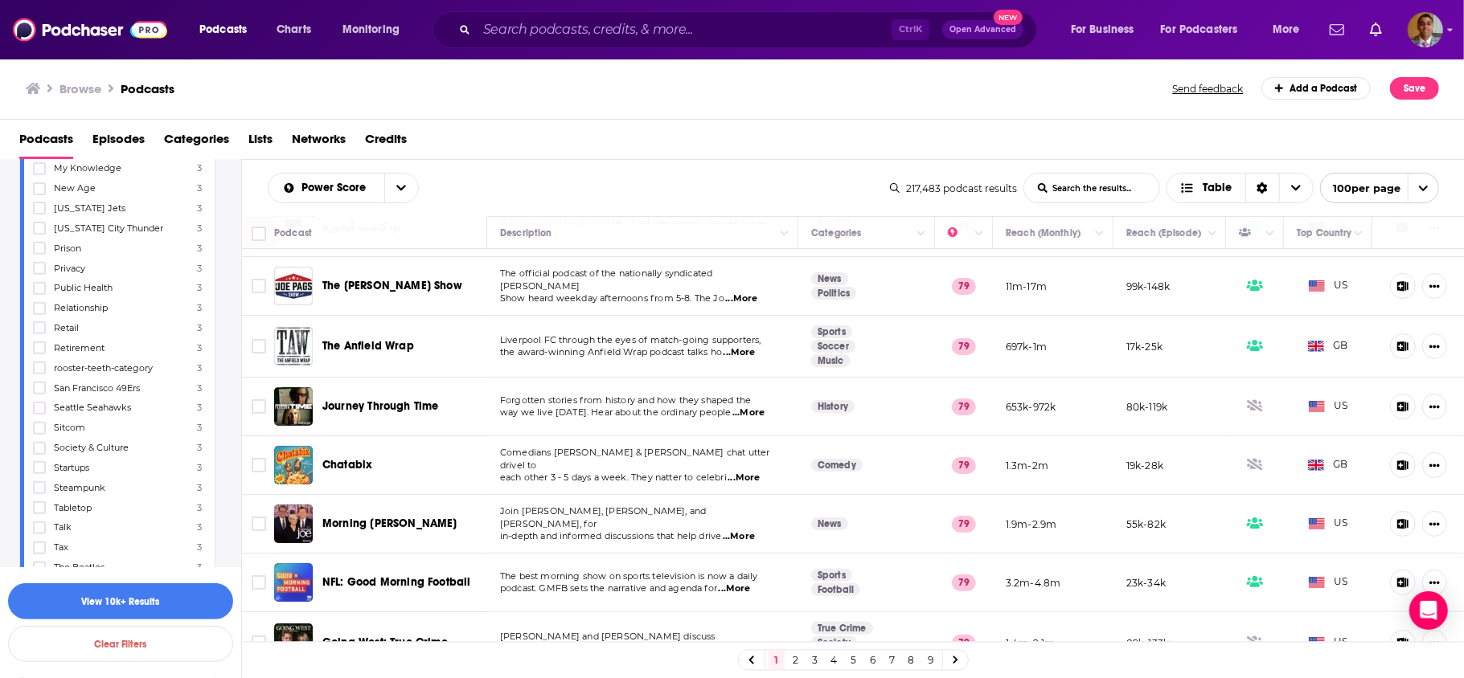
scroll to position [9303, 0]
drag, startPoint x: 42, startPoint y: 262, endPoint x: 88, endPoint y: 387, distance: 133.8
click at [39, 282] on icon at bounding box center [40, 285] width 10 height 7
click at [39, 420] on icon at bounding box center [40, 425] width 10 height 10
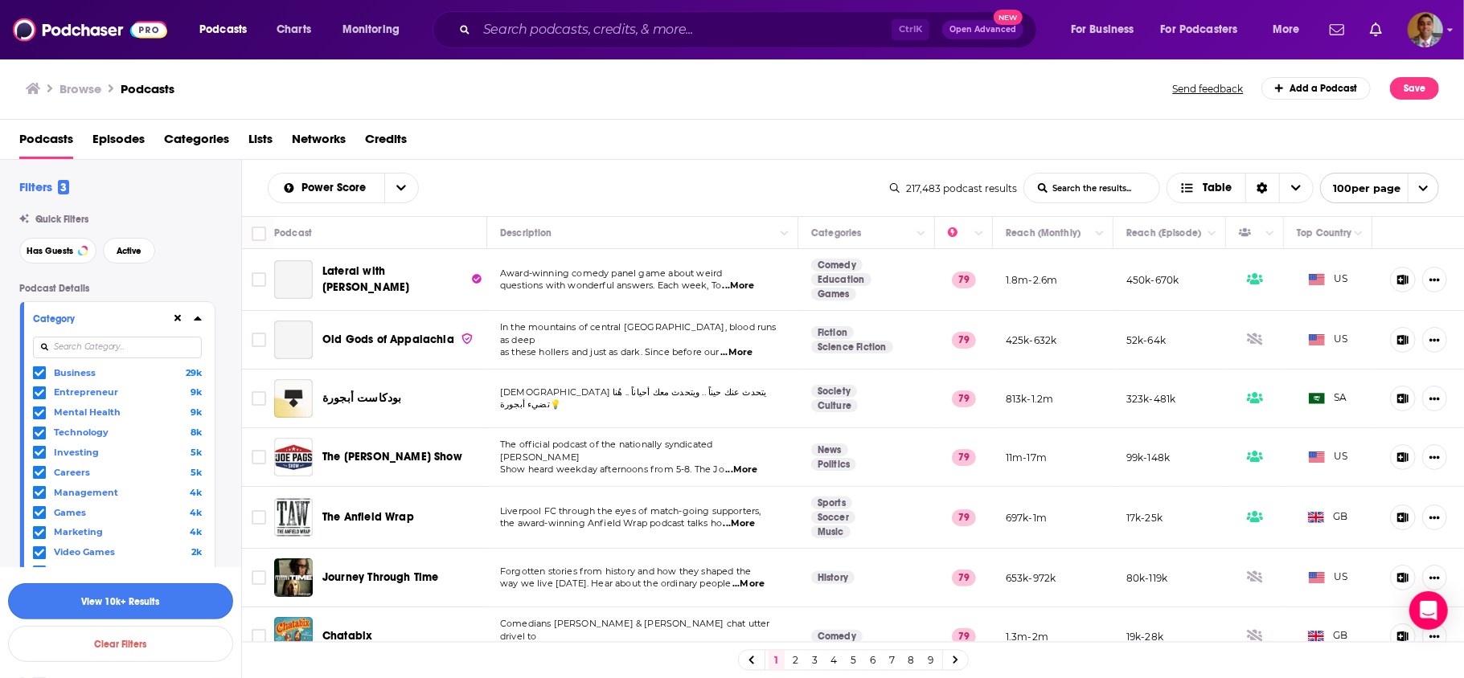
scroll to position [171, 0]
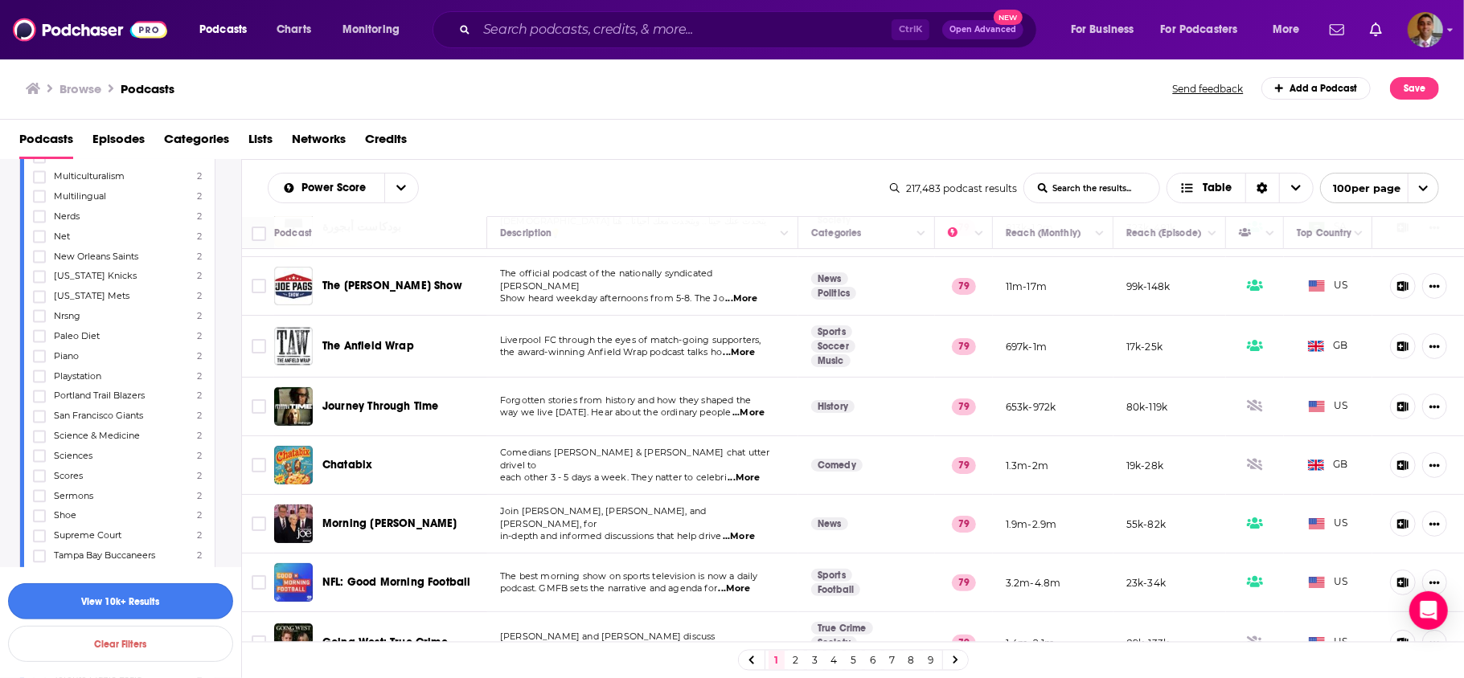
click at [159, 600] on button "View 10k+ Results" at bounding box center [120, 602] width 225 height 36
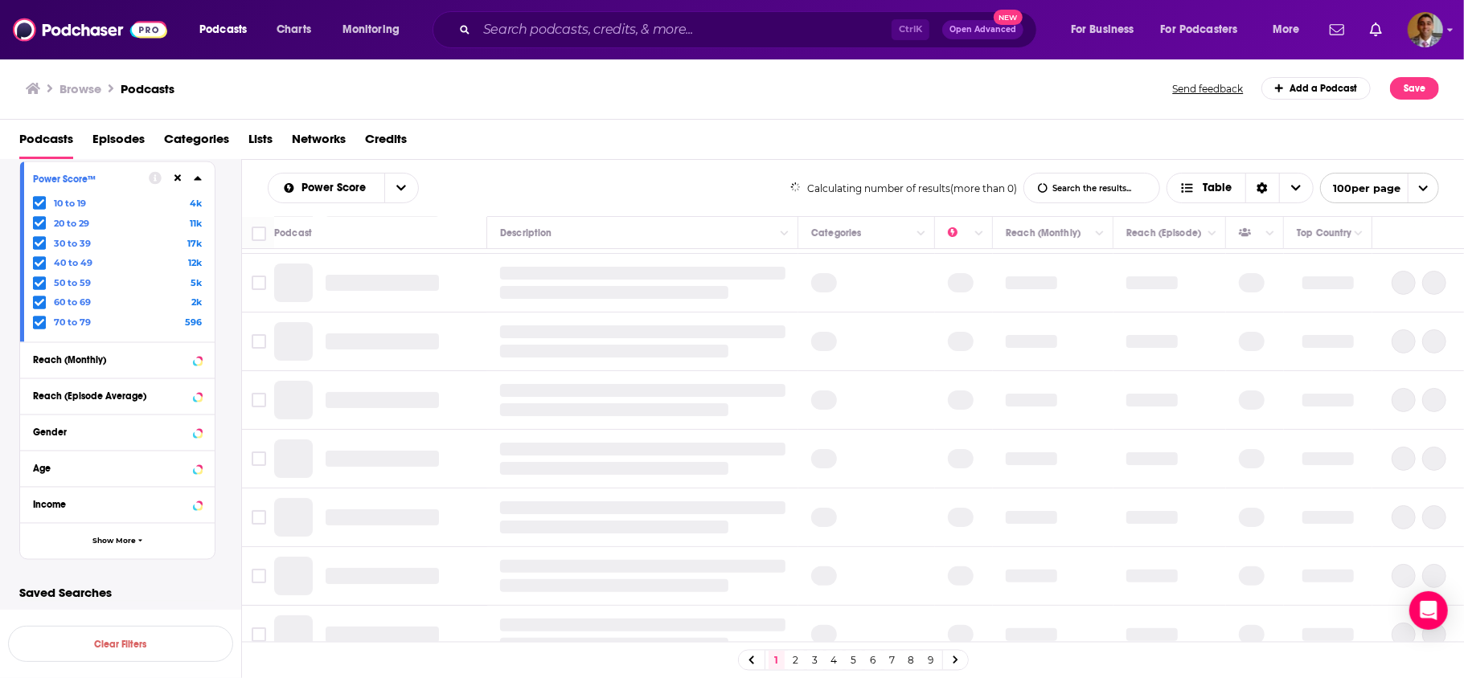
scroll to position [10824, 0]
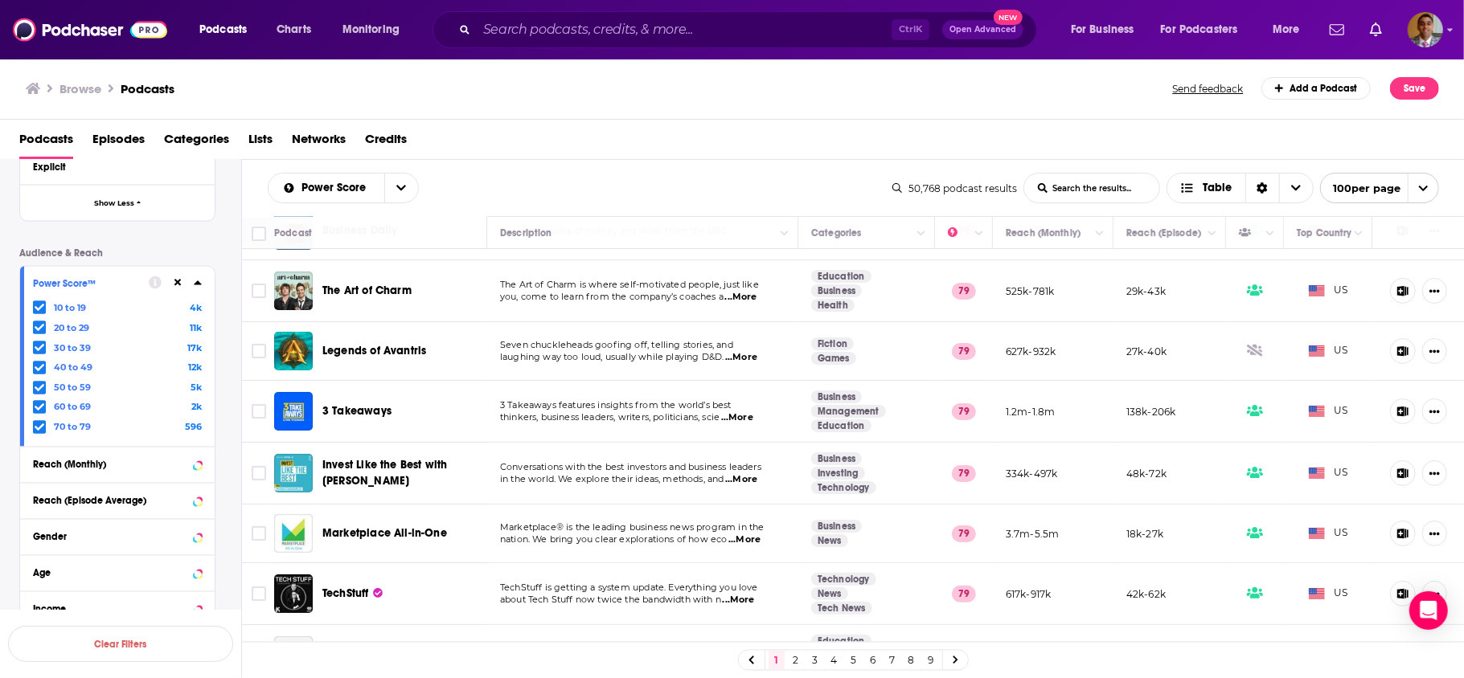
scroll to position [10780, 0]
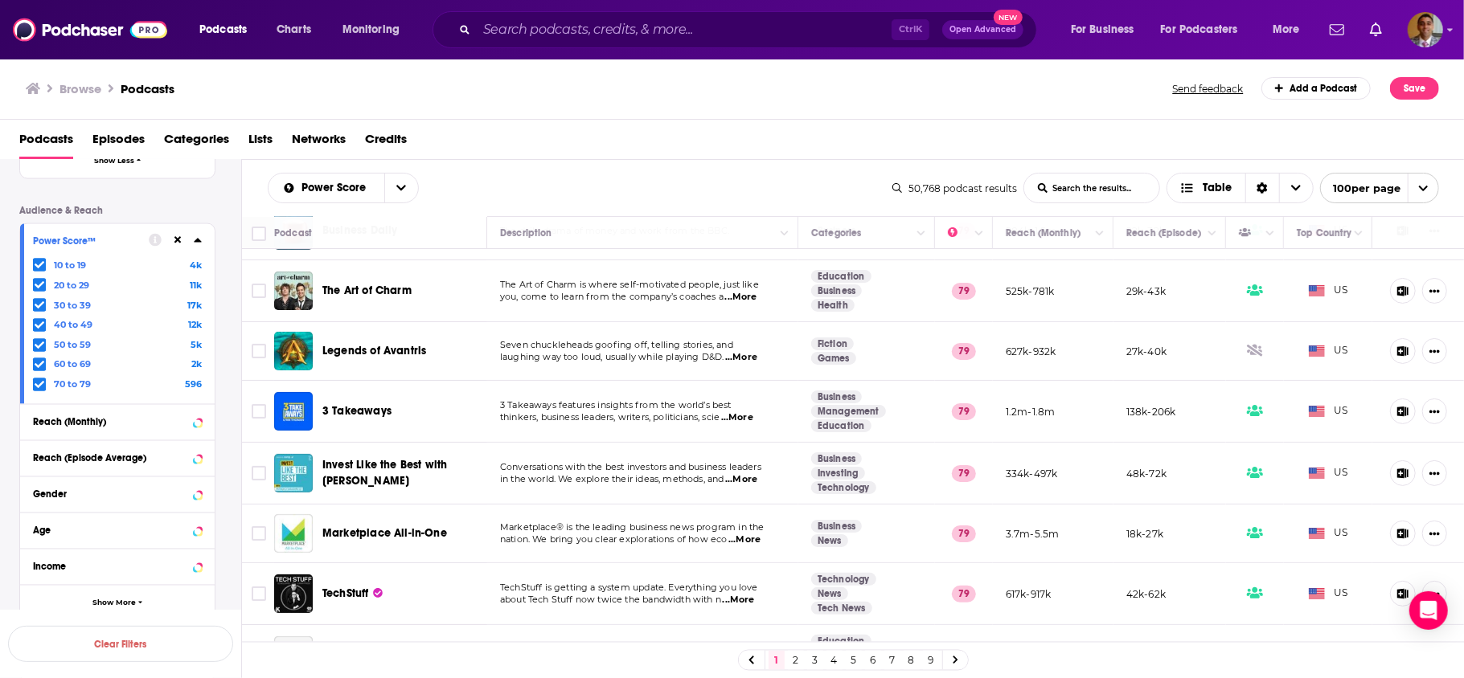
click at [198, 239] on icon at bounding box center [197, 241] width 7 height 4
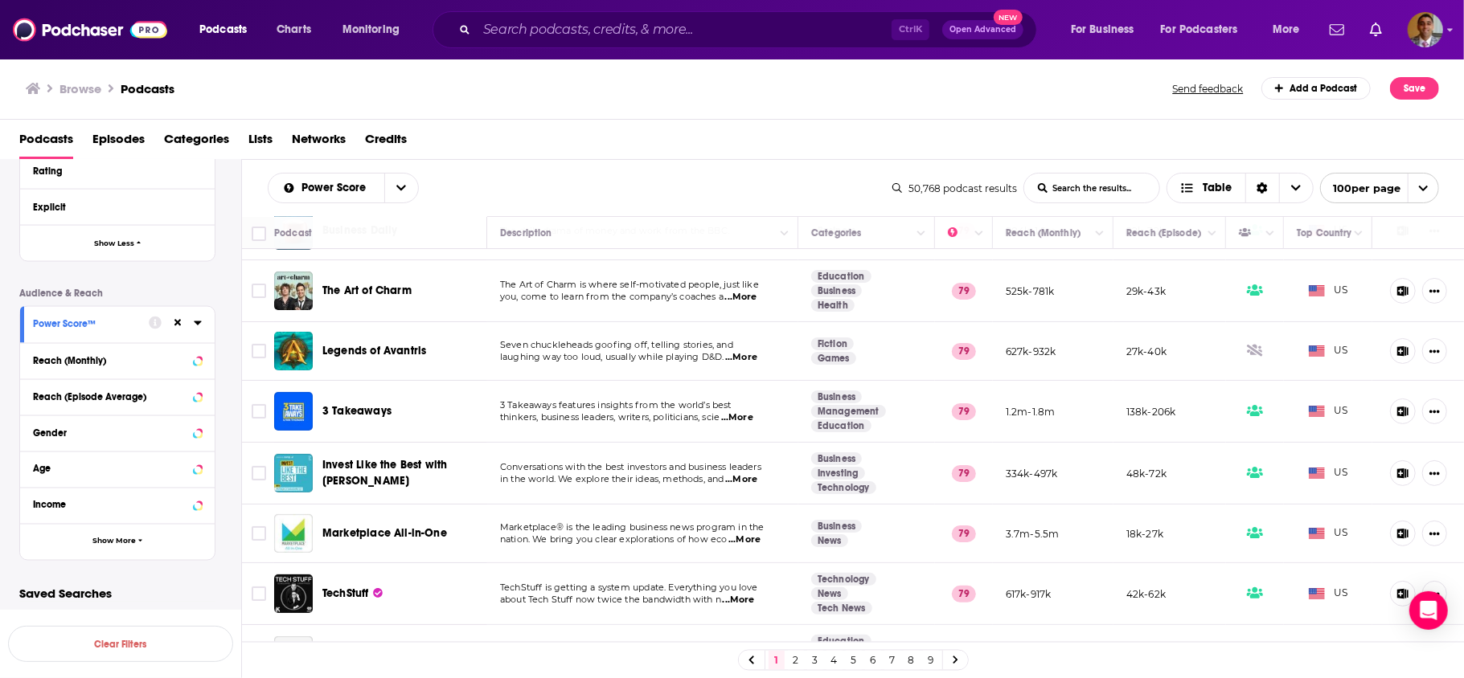
scroll to position [10679, 0]
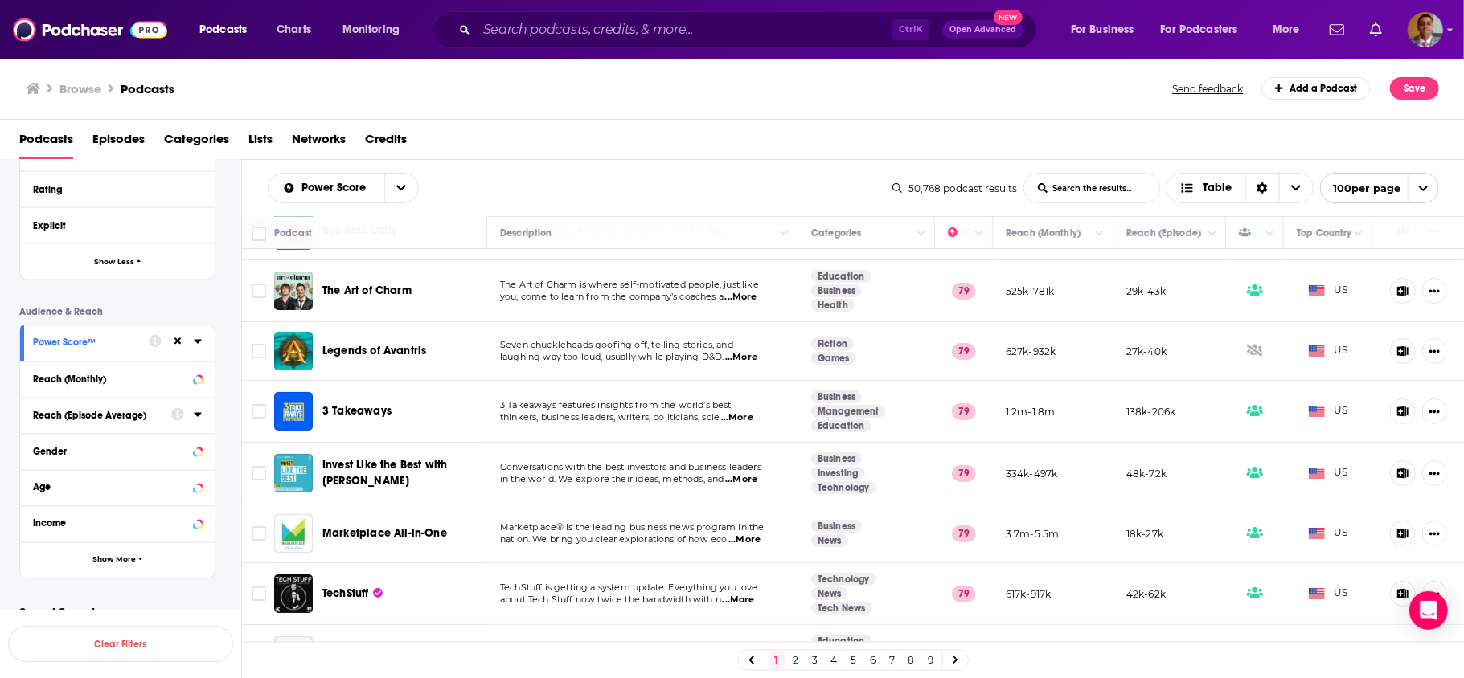
click at [197, 335] on icon at bounding box center [198, 341] width 8 height 13
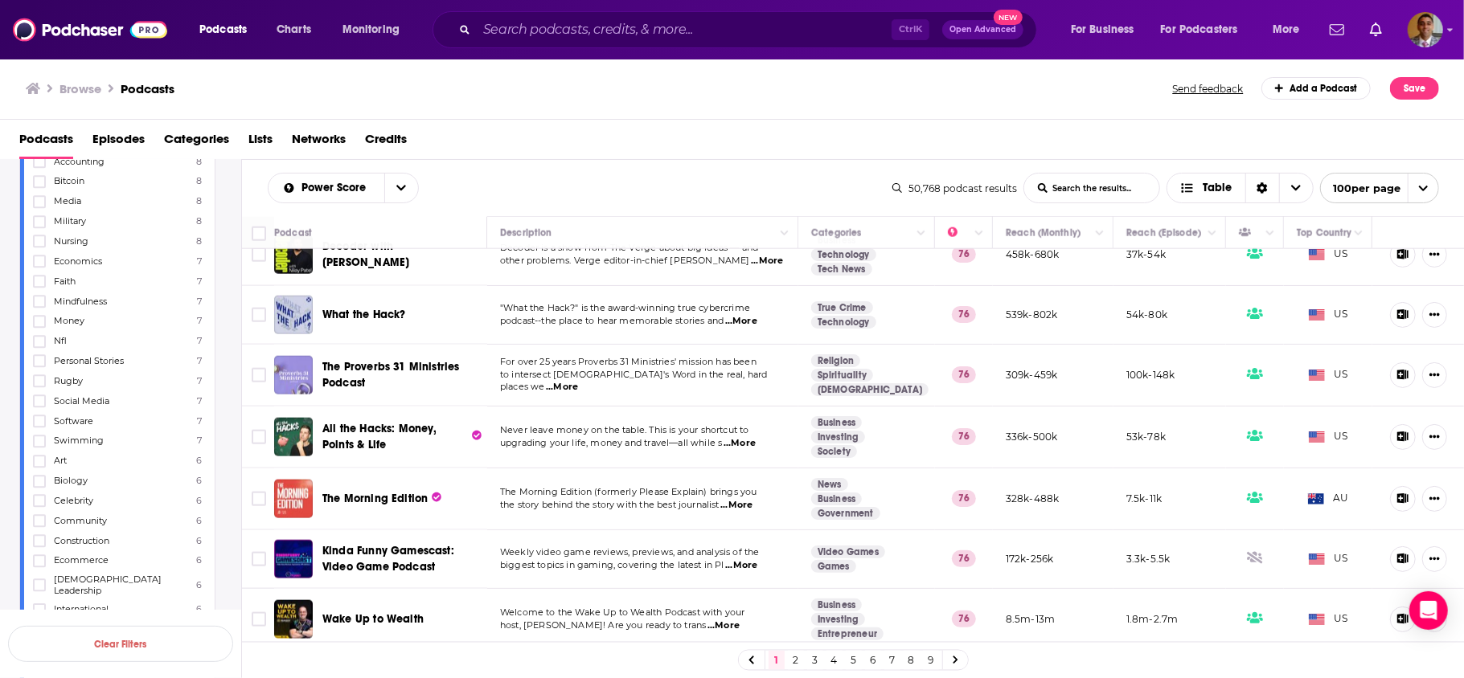
scroll to position [5796, 0]
click at [956, 659] on icon at bounding box center [955, 661] width 5 height 8
click at [958, 659] on icon at bounding box center [956, 661] width 6 height 10
